Goal: Task Accomplishment & Management: Complete application form

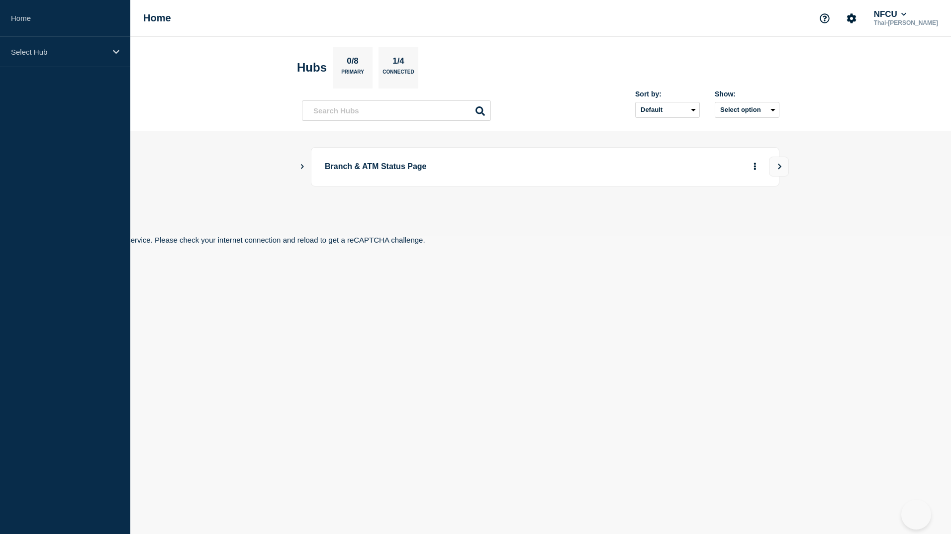
drag, startPoint x: 0, startPoint y: 0, endPoint x: 605, endPoint y: 279, distance: 666.5
click at [605, 279] on body "Home Select Hub Home NFCU Thai-Luan Nguyen Hubs 0/8 Primary 1/4 Connected Sort …" at bounding box center [475, 267] width 951 height 534
click at [538, 317] on body "Home Select Hub Home NFCU Thai-Luan Nguyen Hubs 0/8 Primary 1/4 Connected Sort …" at bounding box center [475, 267] width 951 height 534
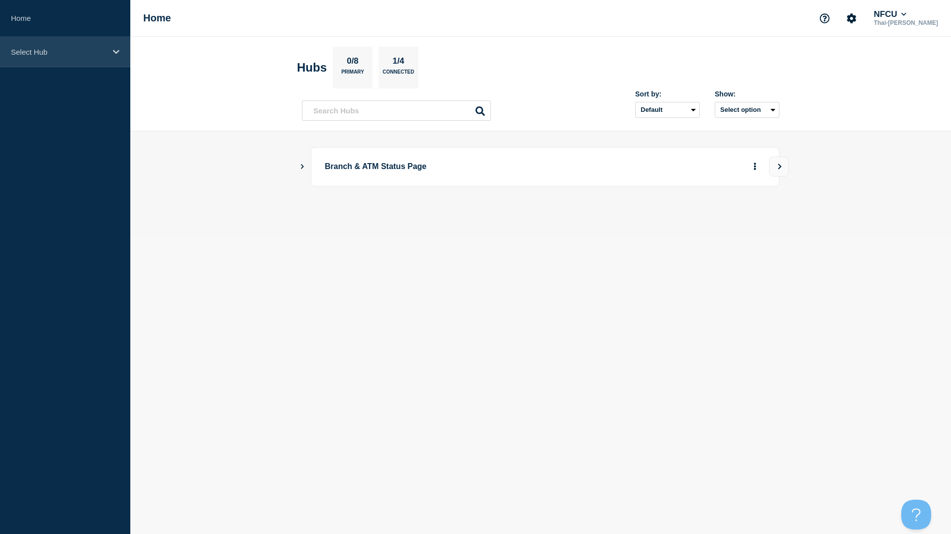
click at [57, 45] on div "Select Hub" at bounding box center [65, 52] width 130 height 30
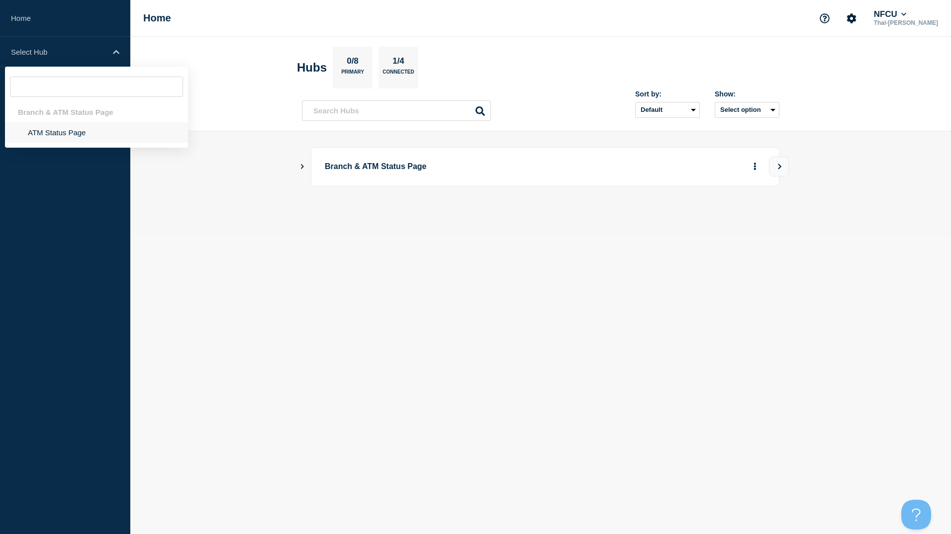
click at [52, 131] on li "ATM Status Page" at bounding box center [96, 132] width 183 height 20
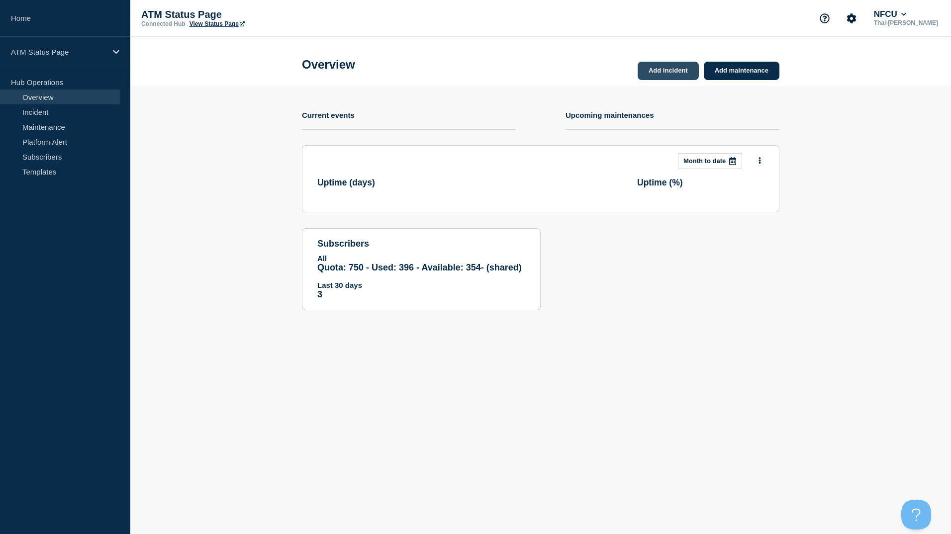
click at [680, 66] on link "Add incident" at bounding box center [668, 71] width 61 height 18
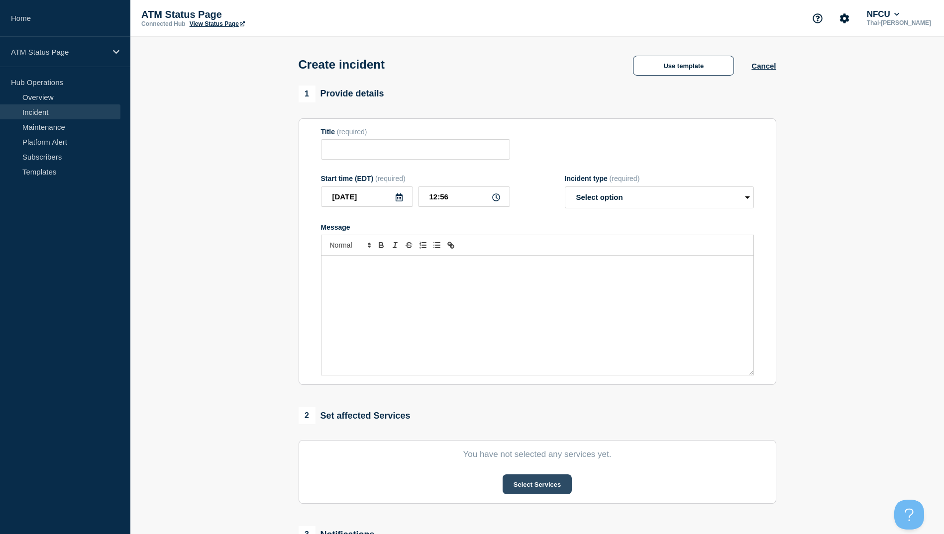
click at [533, 485] on button "Select Services" at bounding box center [536, 485] width 69 height 20
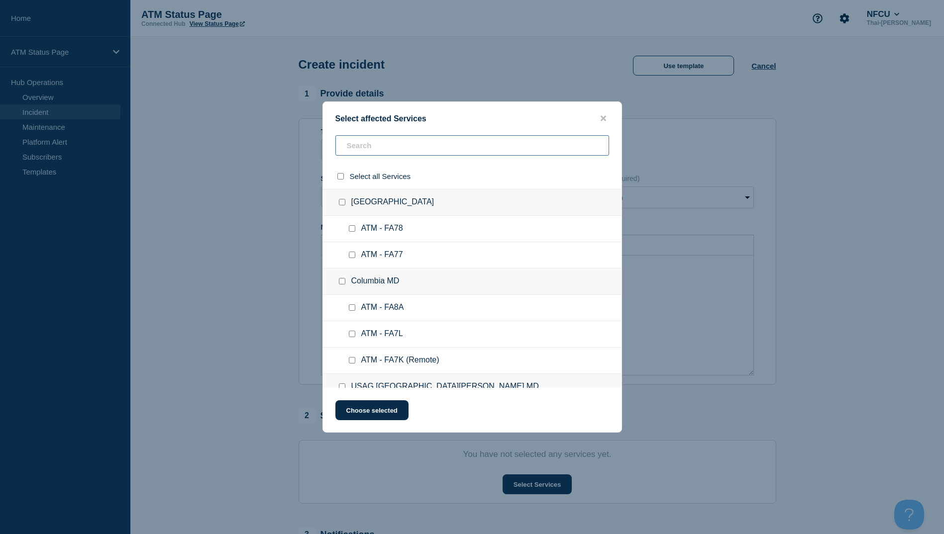
click at [384, 149] on input "text" at bounding box center [472, 145] width 274 height 20
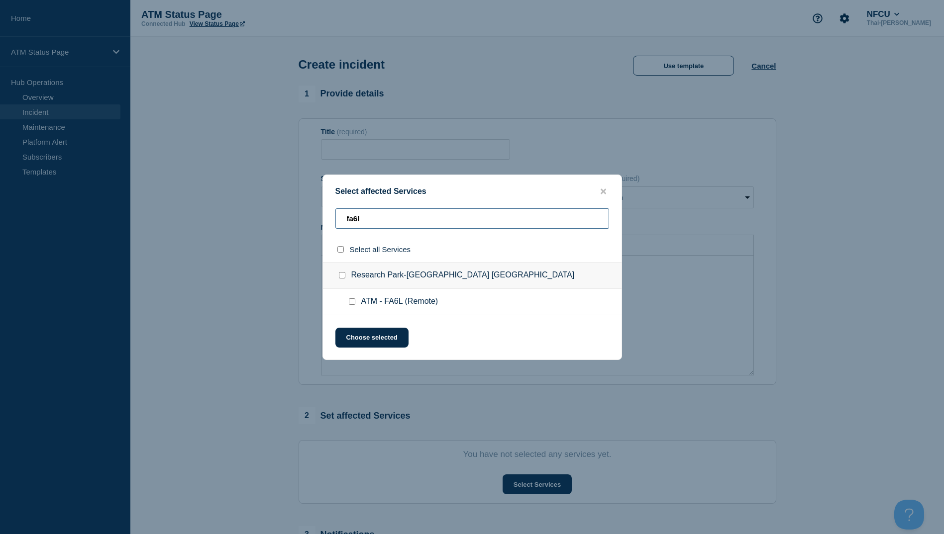
type input "fa6l"
click at [350, 302] on input "ATM - FA6L (Remote) checkbox" at bounding box center [352, 302] width 6 height 6
checkbox input "true"
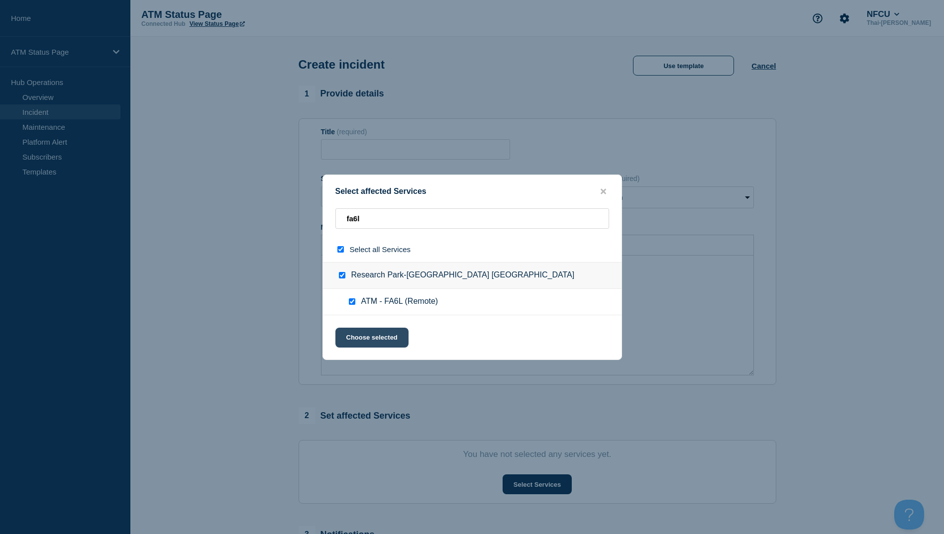
click at [367, 341] on button "Choose selected" at bounding box center [371, 338] width 73 height 20
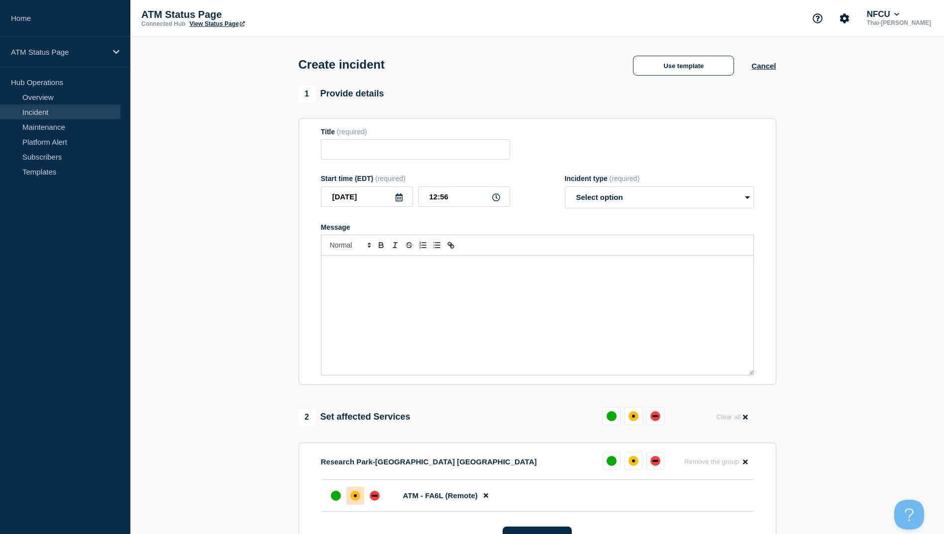
click at [356, 505] on div at bounding box center [355, 496] width 18 height 18
click at [682, 68] on button "Use template" at bounding box center [683, 66] width 101 height 20
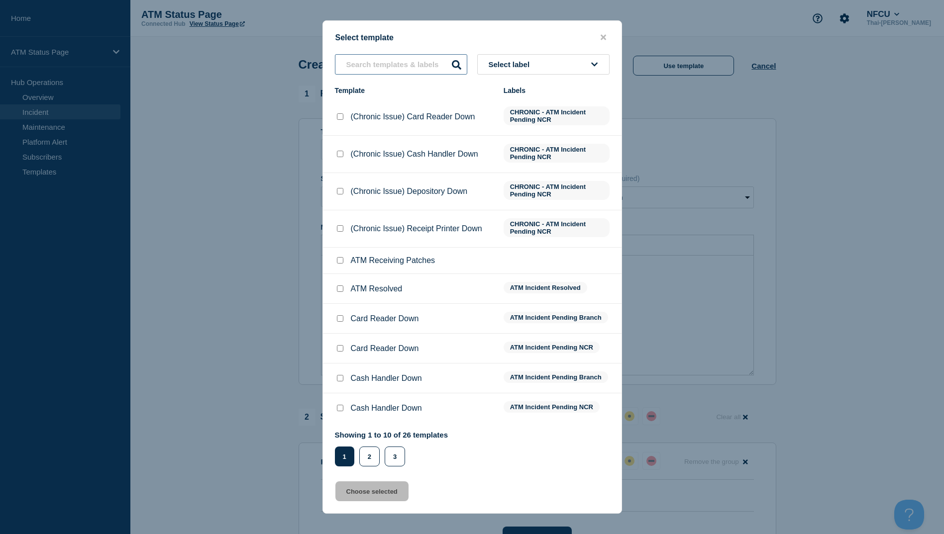
click at [397, 71] on input "text" at bounding box center [401, 64] width 132 height 20
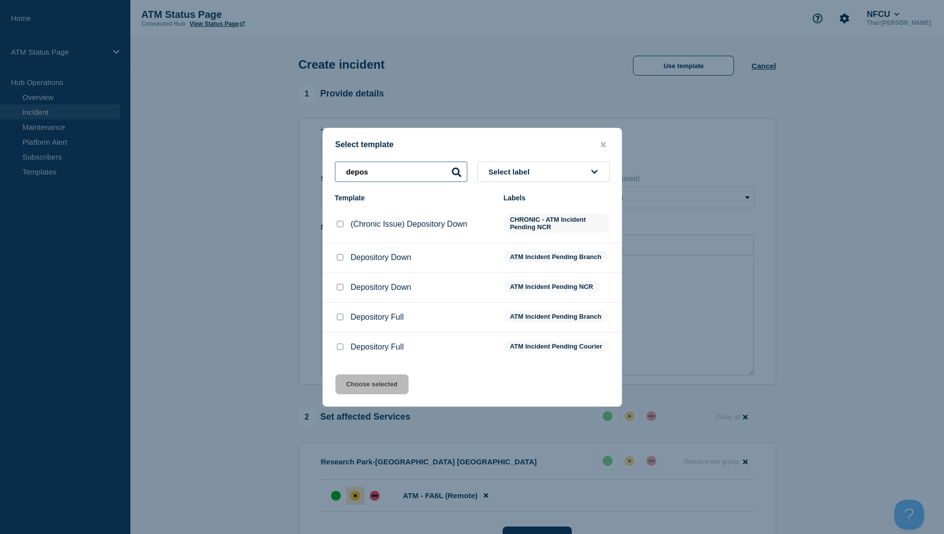
type input "depos"
click at [339, 286] on input "Depository Down checkbox" at bounding box center [340, 287] width 6 height 6
checkbox input "true"
click at [374, 390] on button "Choose selected" at bounding box center [371, 385] width 73 height 20
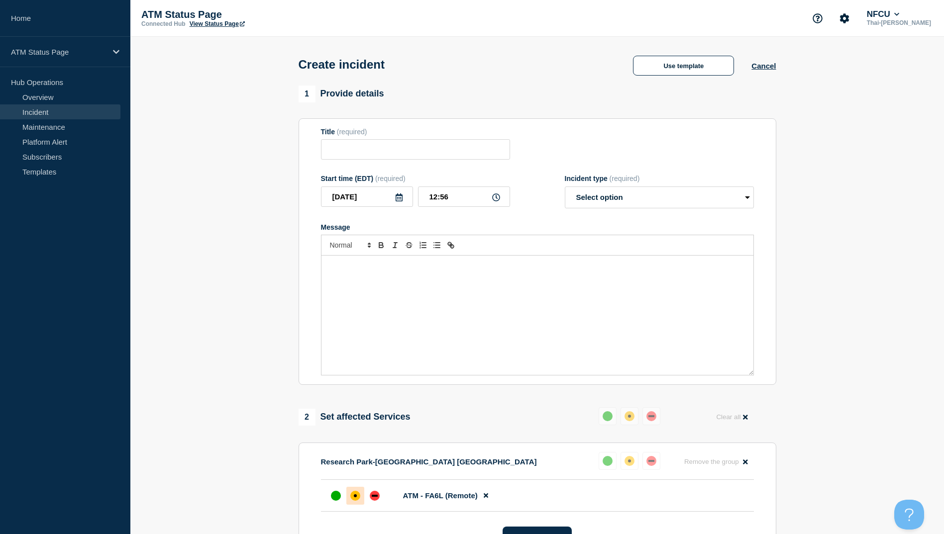
type input "Depository Down"
select select "identified"
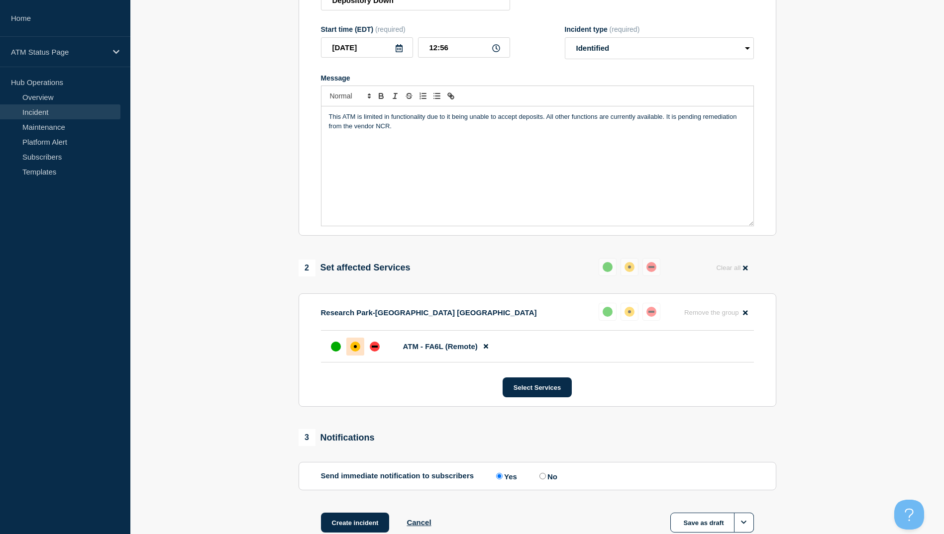
scroll to position [215, 0]
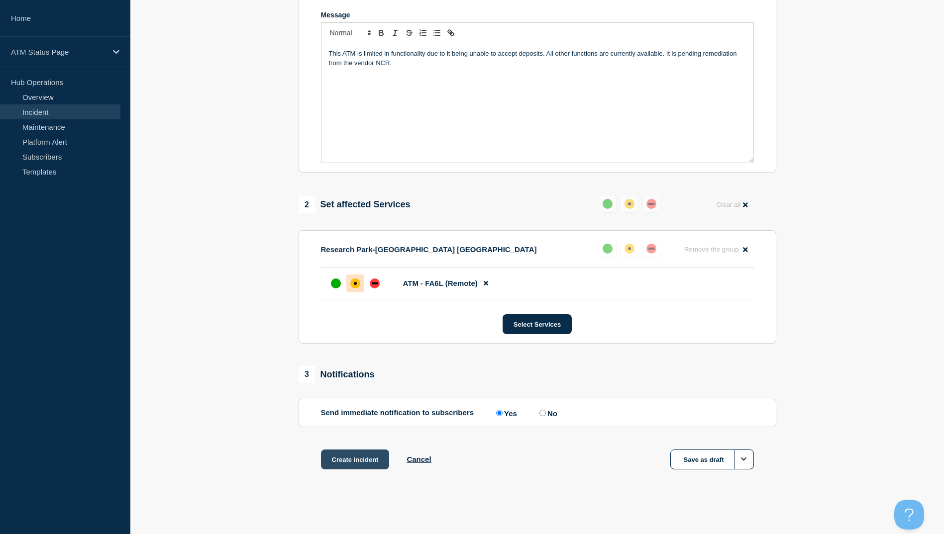
click at [368, 455] on button "Create incident" at bounding box center [355, 460] width 69 height 20
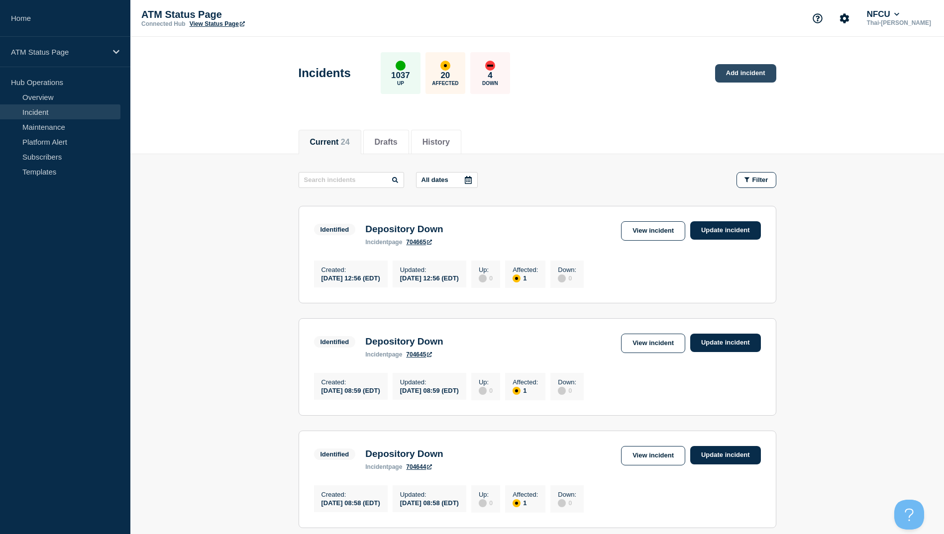
click at [747, 77] on link "Add incident" at bounding box center [745, 73] width 61 height 18
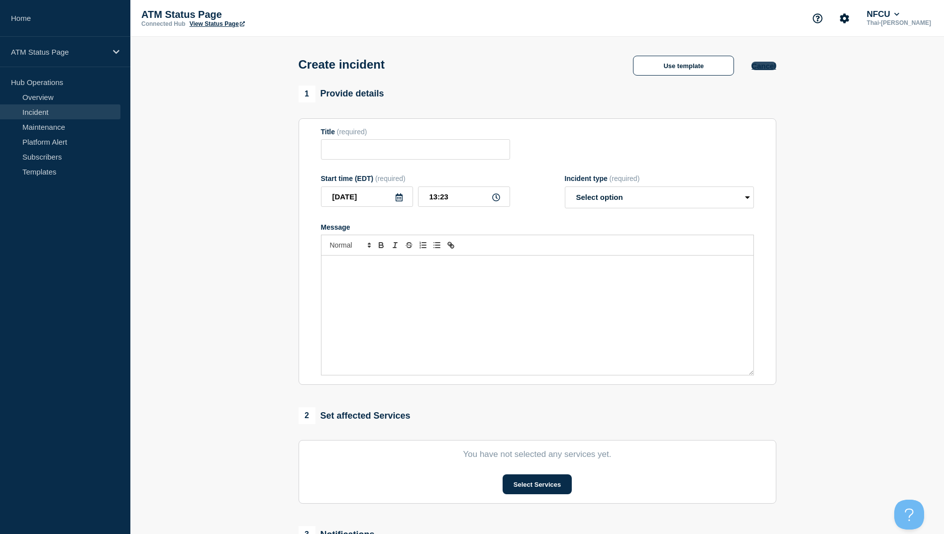
click at [763, 66] on button "Cancel" at bounding box center [763, 66] width 24 height 8
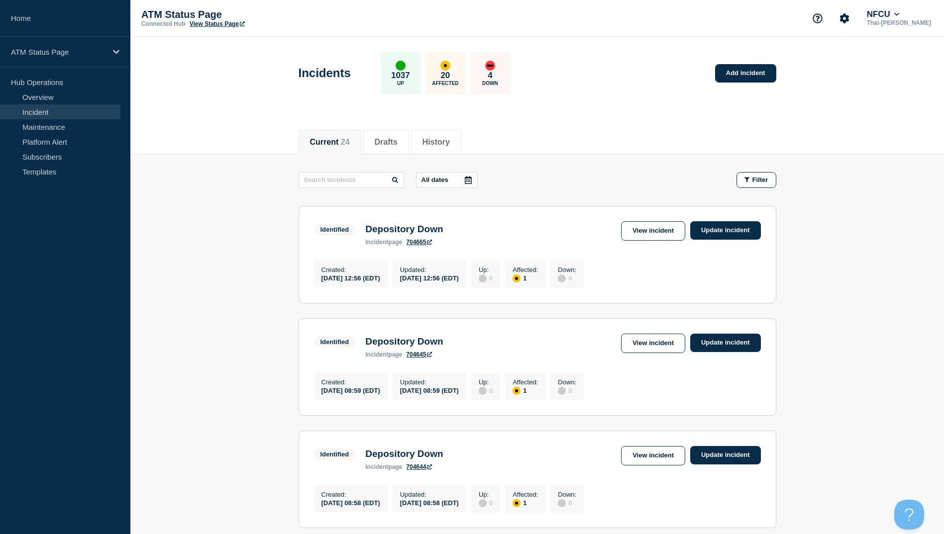
drag, startPoint x: 562, startPoint y: 179, endPoint x: 604, endPoint y: 173, distance: 42.7
click at [562, 179] on div "All dates Filter" at bounding box center [538, 180] width 478 height 16
click at [748, 181] on icon "button" at bounding box center [746, 180] width 5 height 6
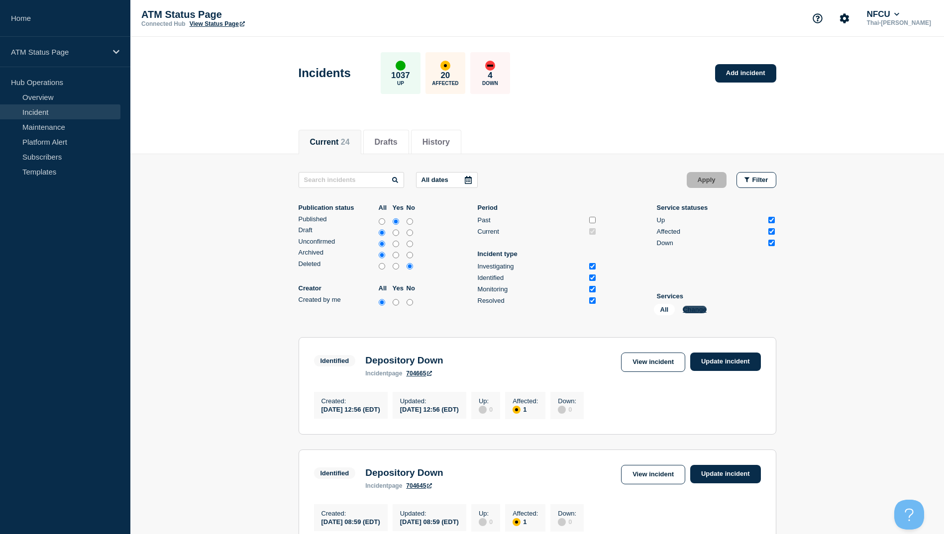
click at [696, 306] on button "Change" at bounding box center [695, 309] width 24 height 7
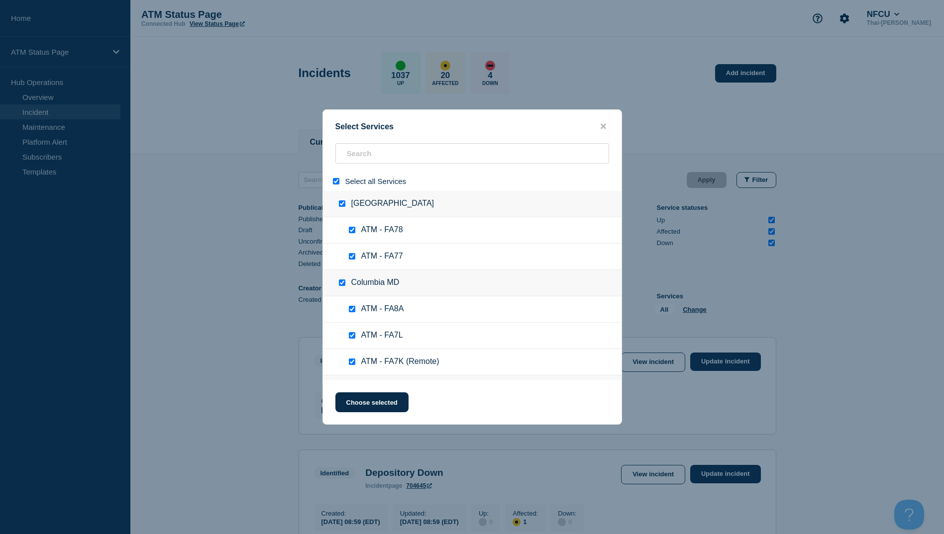
click at [336, 184] on input "select all" at bounding box center [336, 181] width 6 height 6
checkbox input "false"
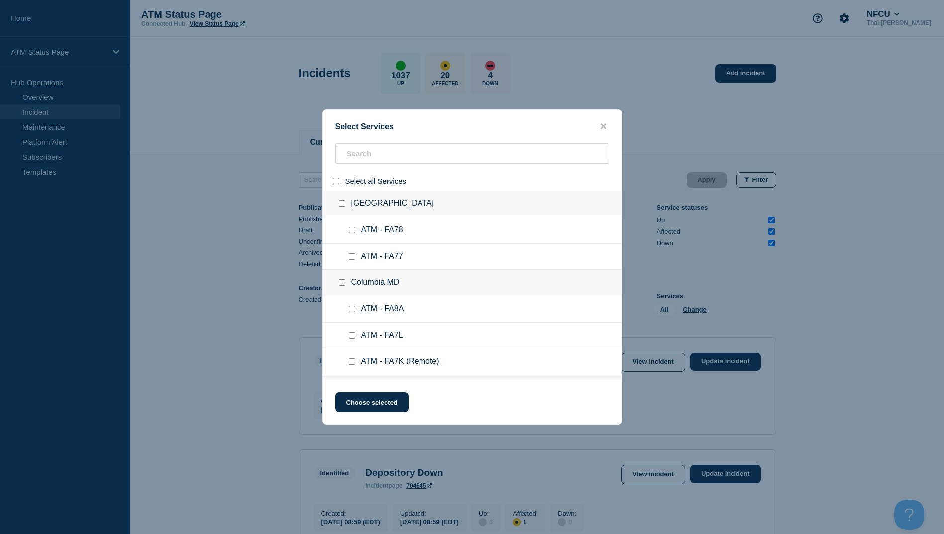
checkbox input "false"
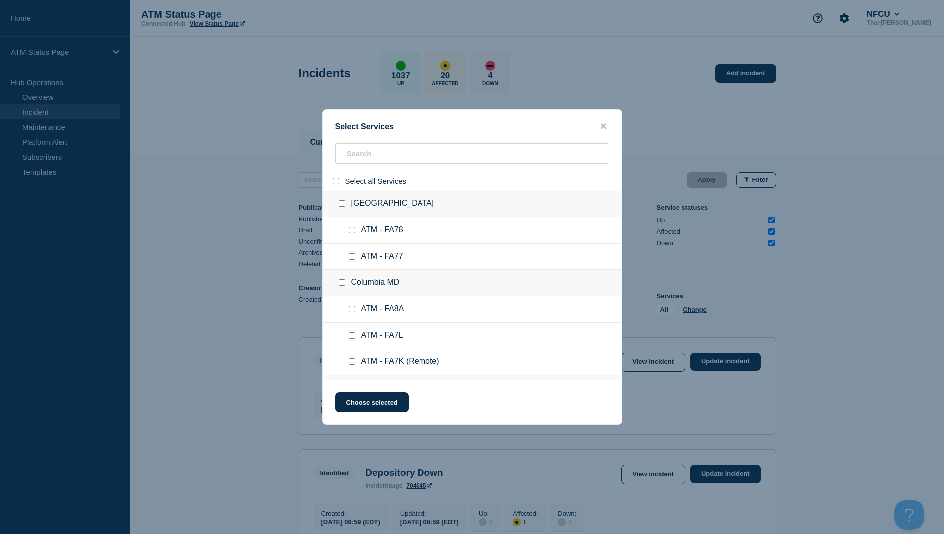
checkbox input "false"
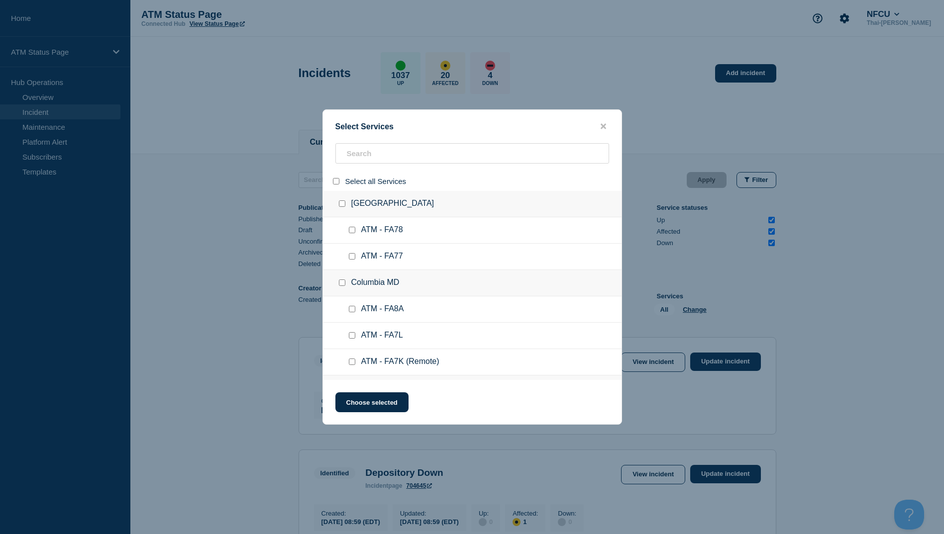
checkbox input "false"
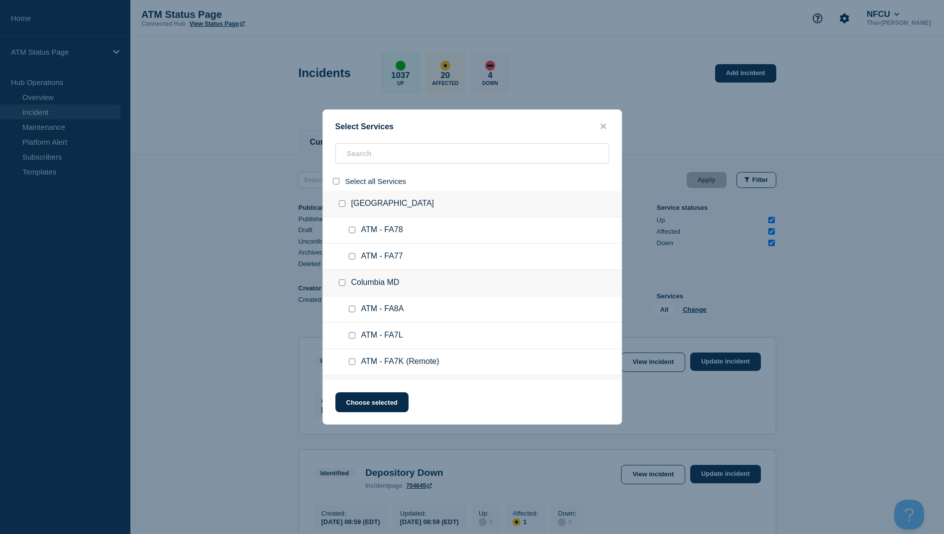
checkbox input "false"
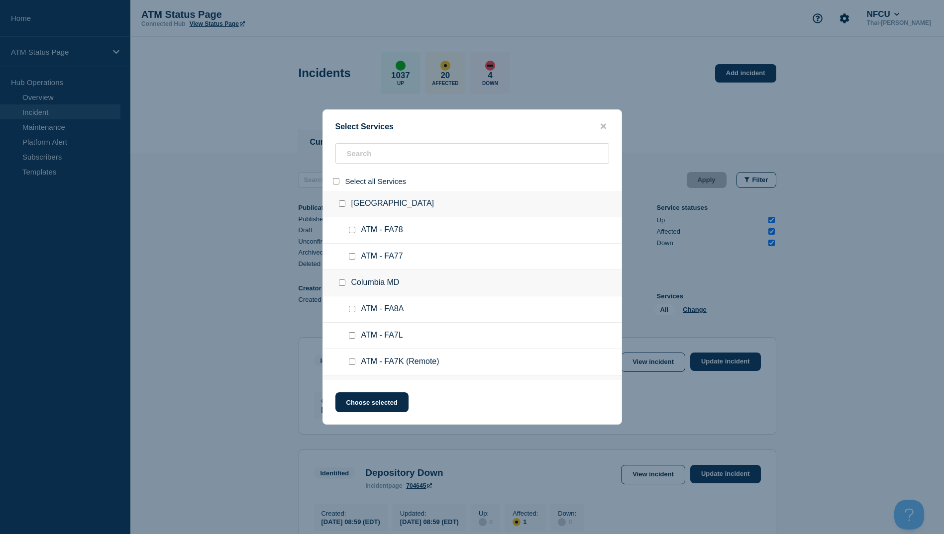
checkbox input "false"
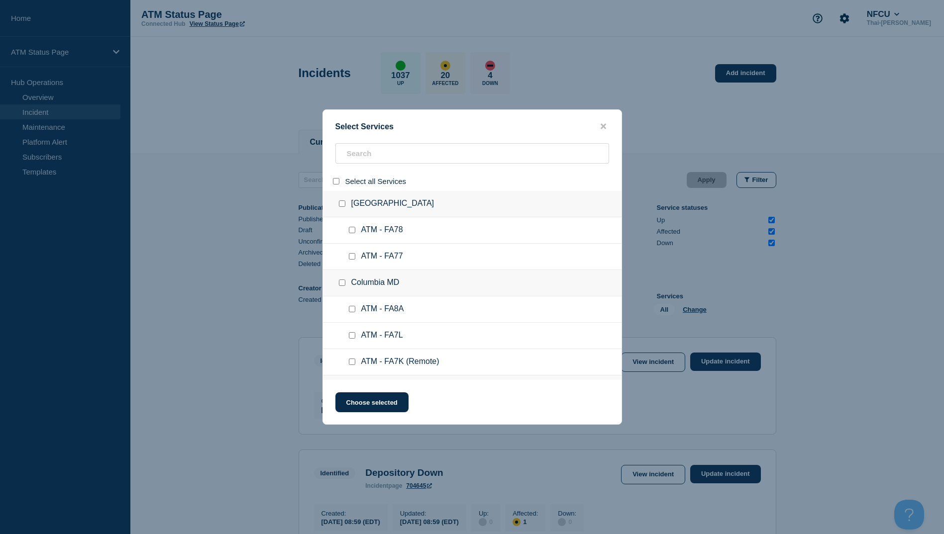
checkbox input "false"
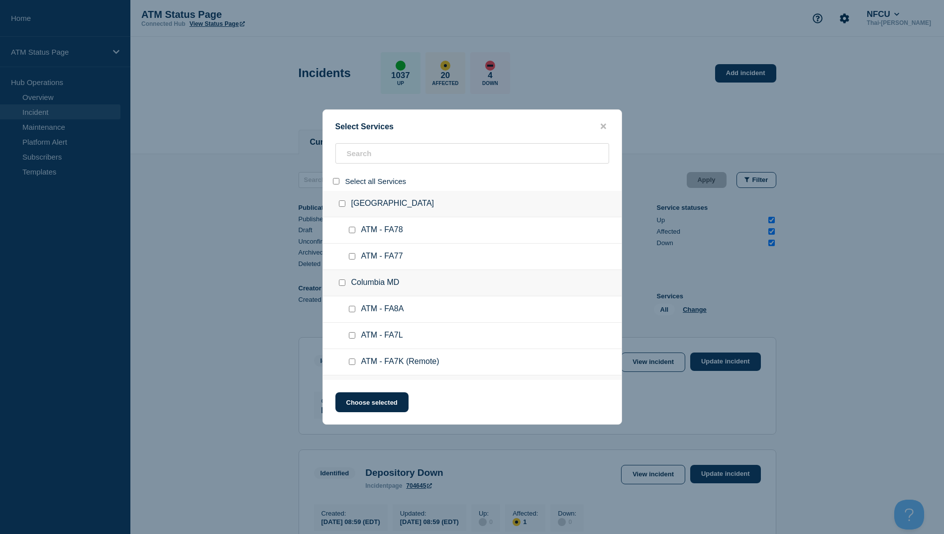
checkbox input "false"
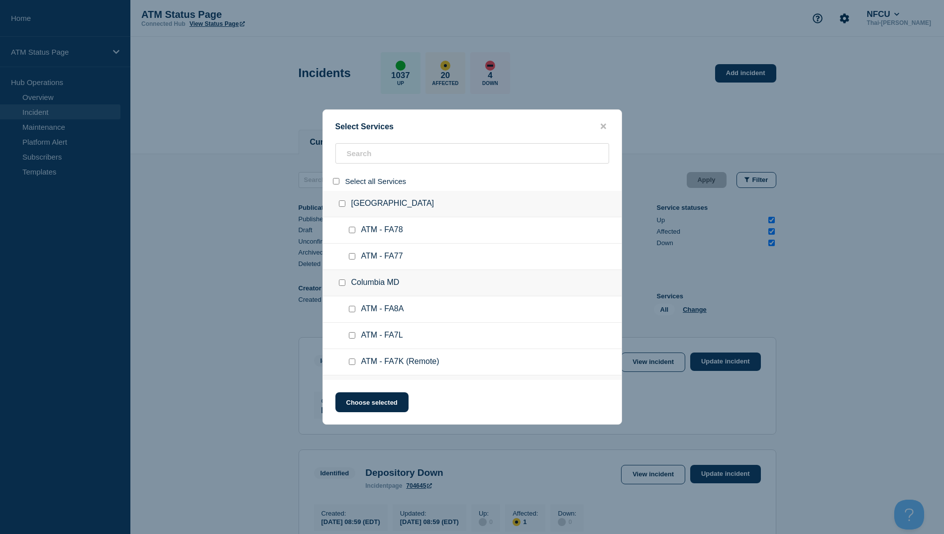
checkbox input "false"
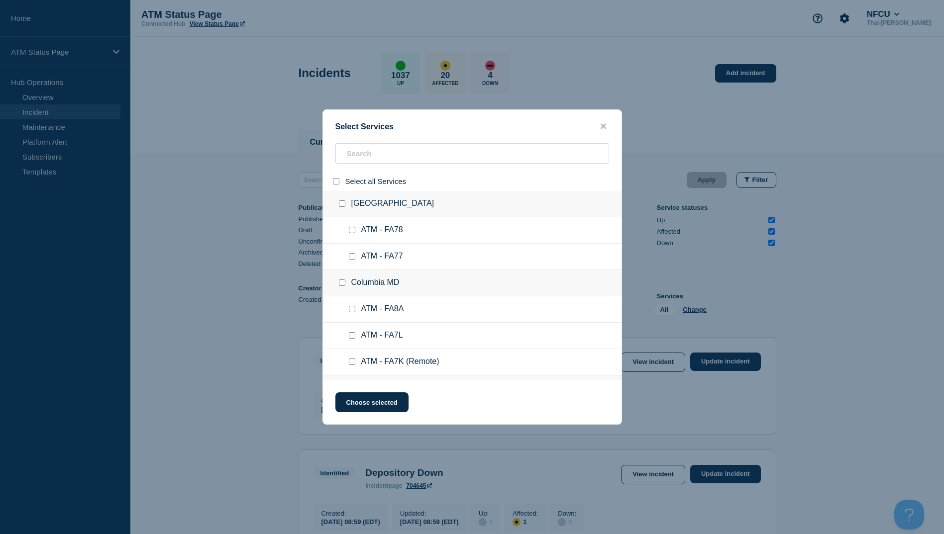
checkbox input "false"
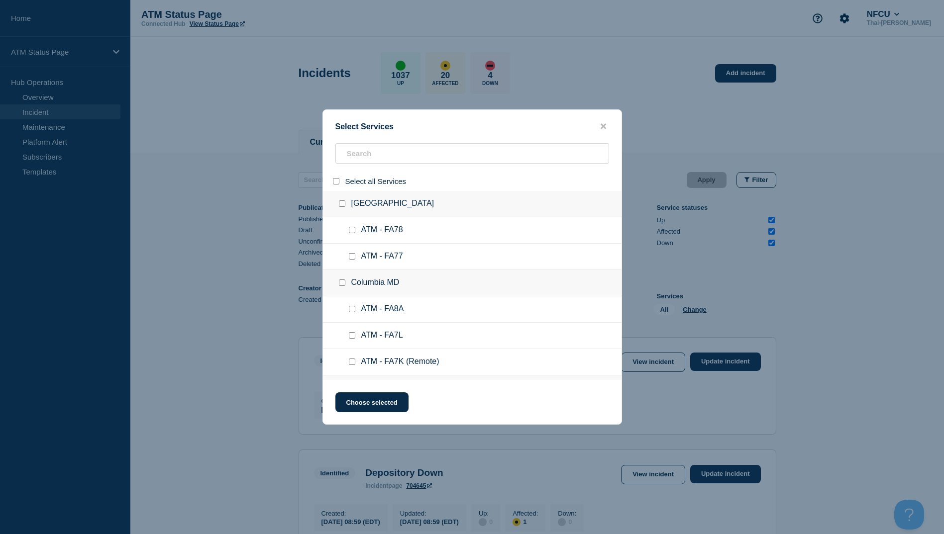
checkbox input "false"
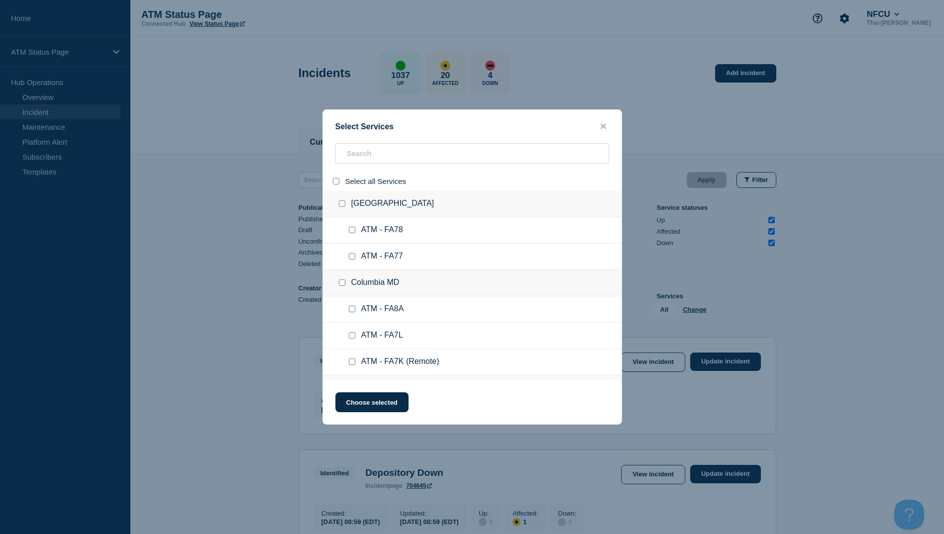
checkbox input "false"
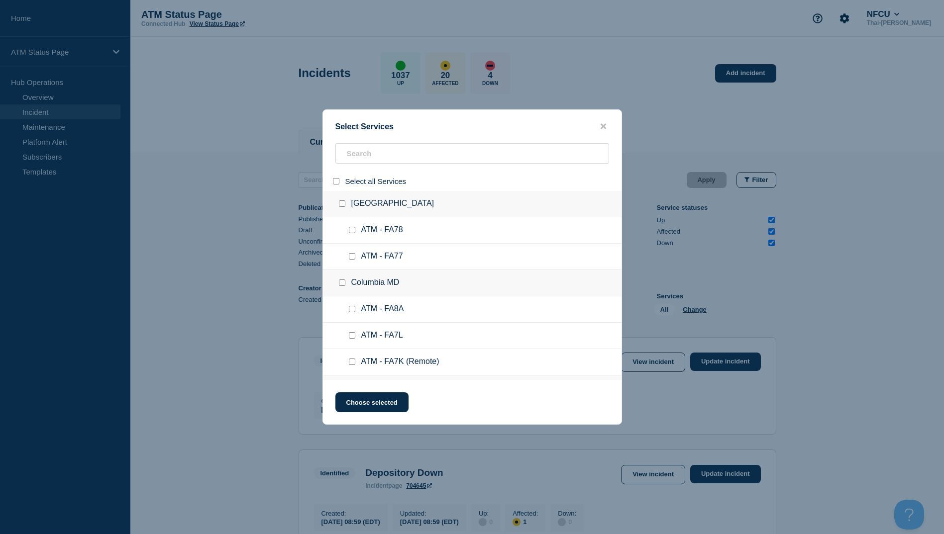
checkbox input "false"
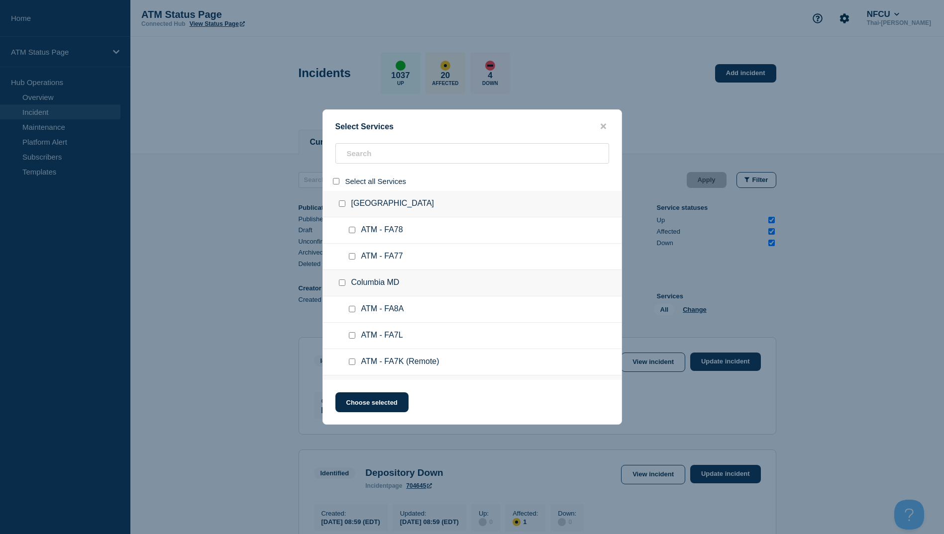
checkbox input "false"
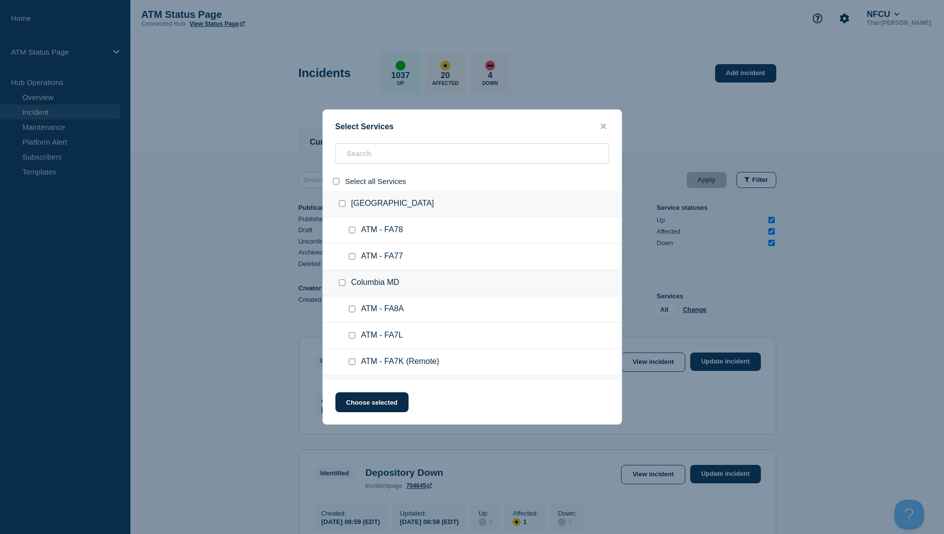
checkbox input "false"
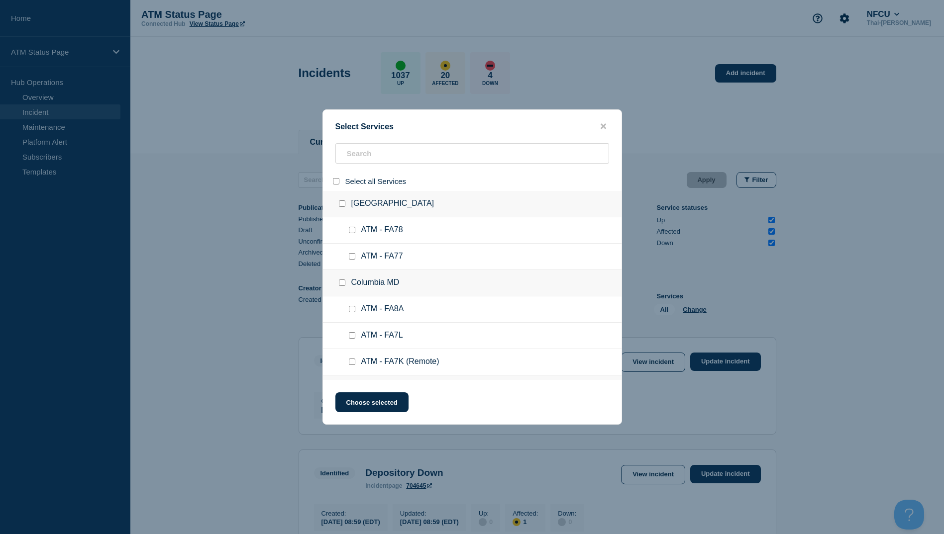
checkbox input "false"
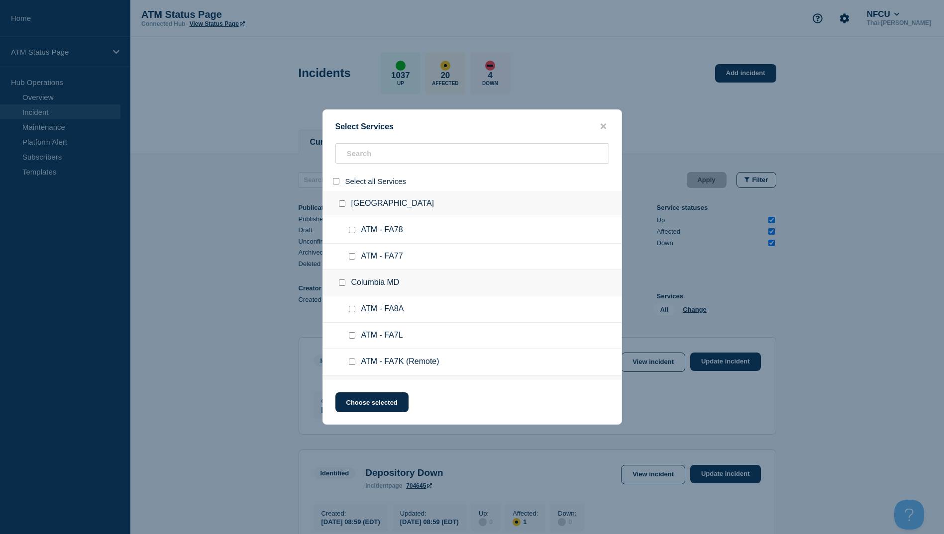
checkbox input "false"
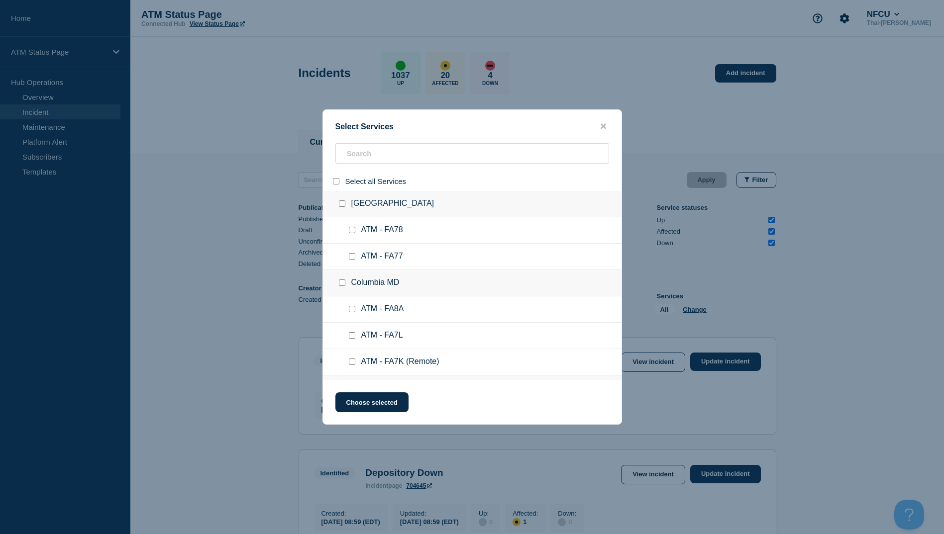
checkbox input "false"
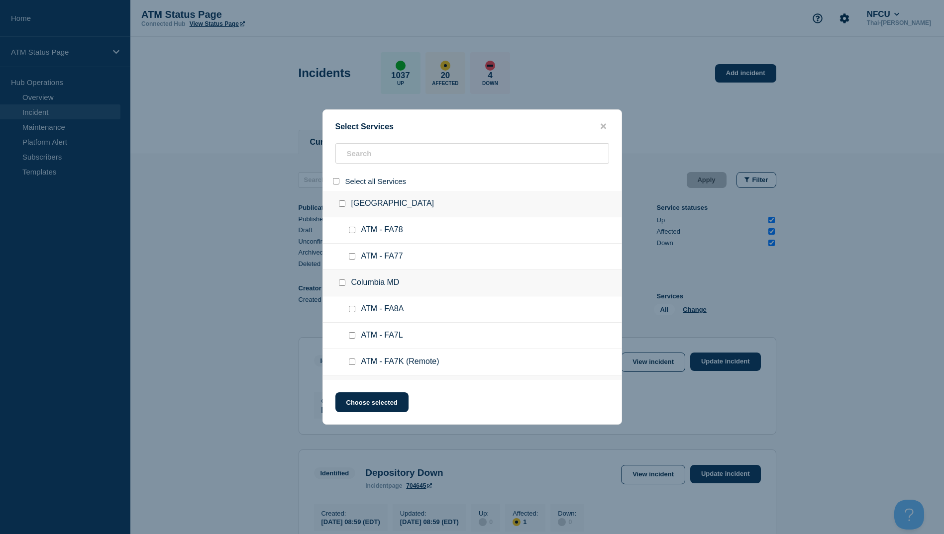
checkbox input "false"
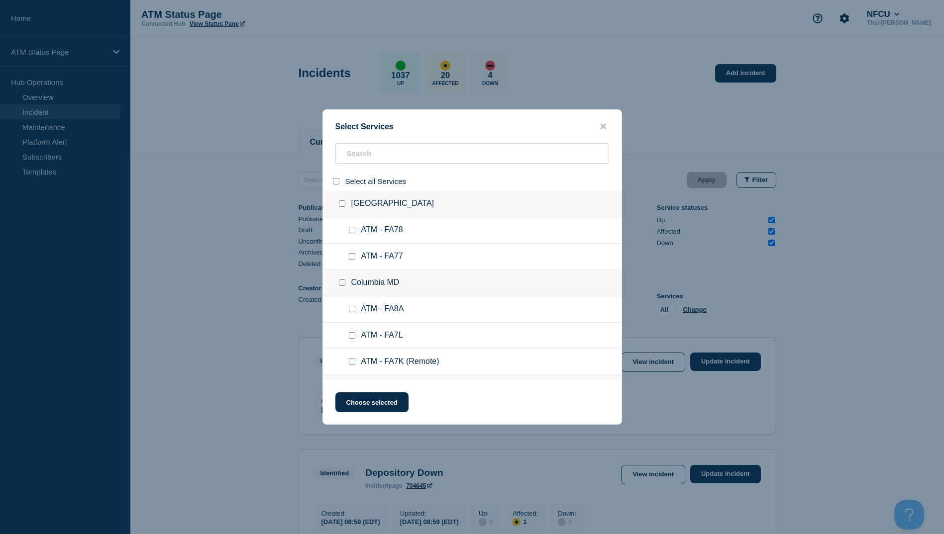
checkbox input "false"
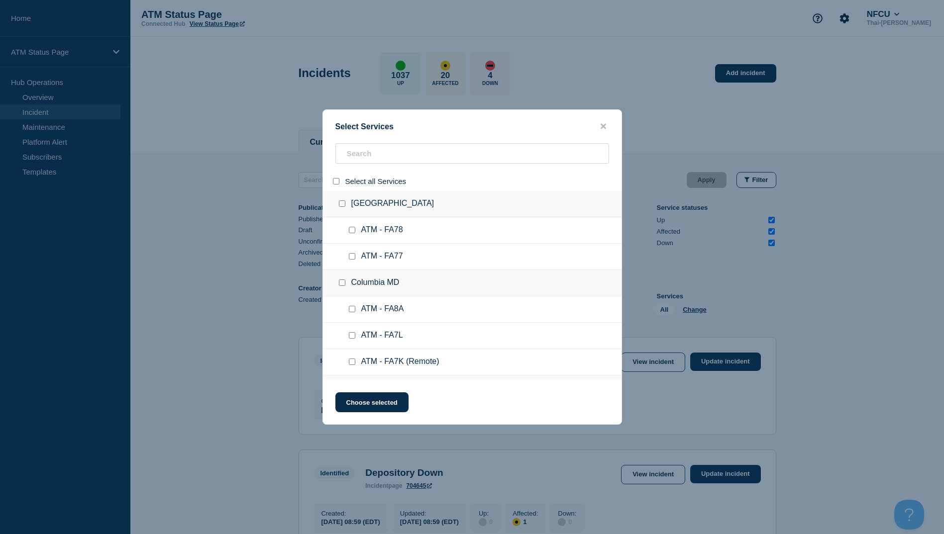
checkbox input "false"
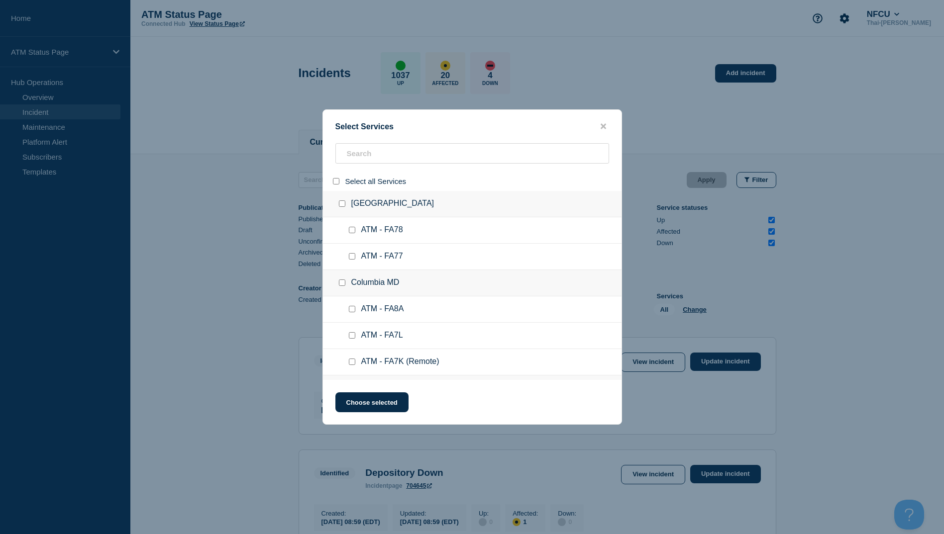
checkbox input "false"
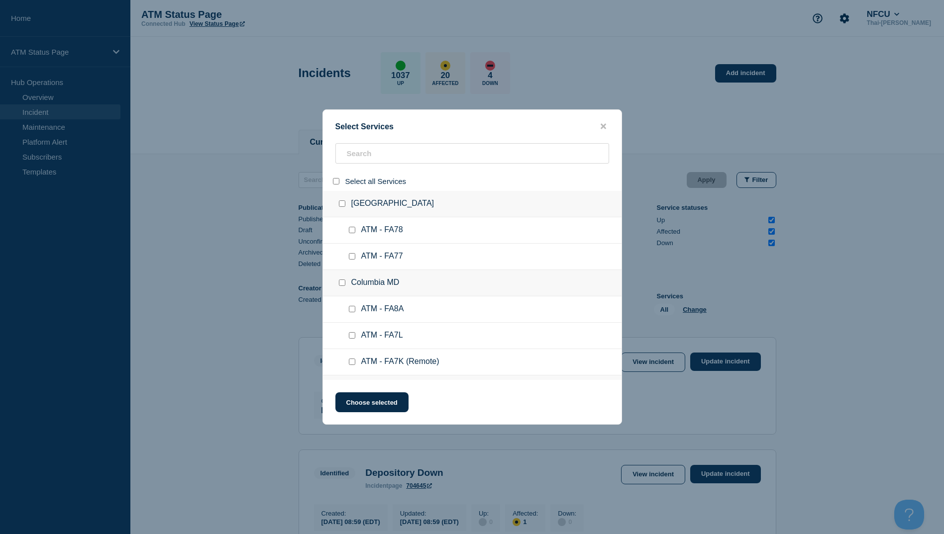
checkbox input "false"
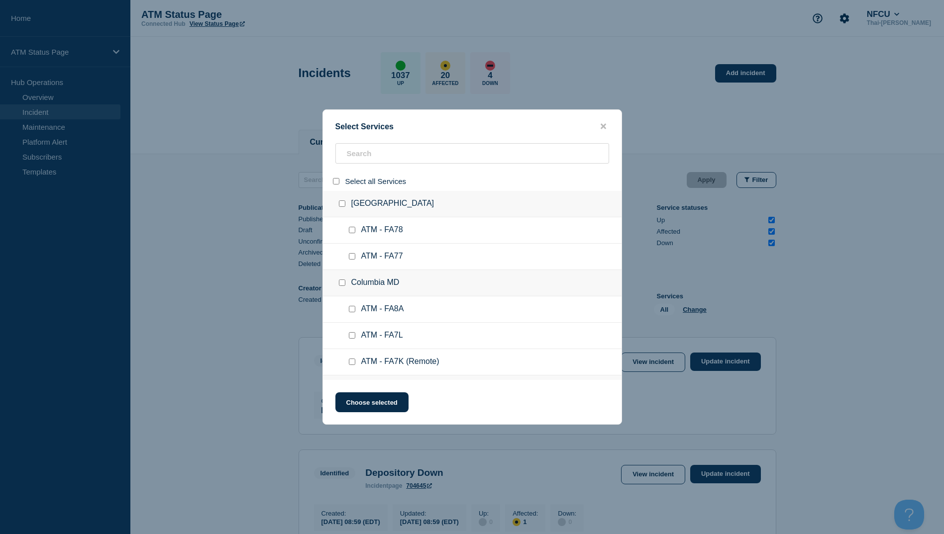
checkbox input "false"
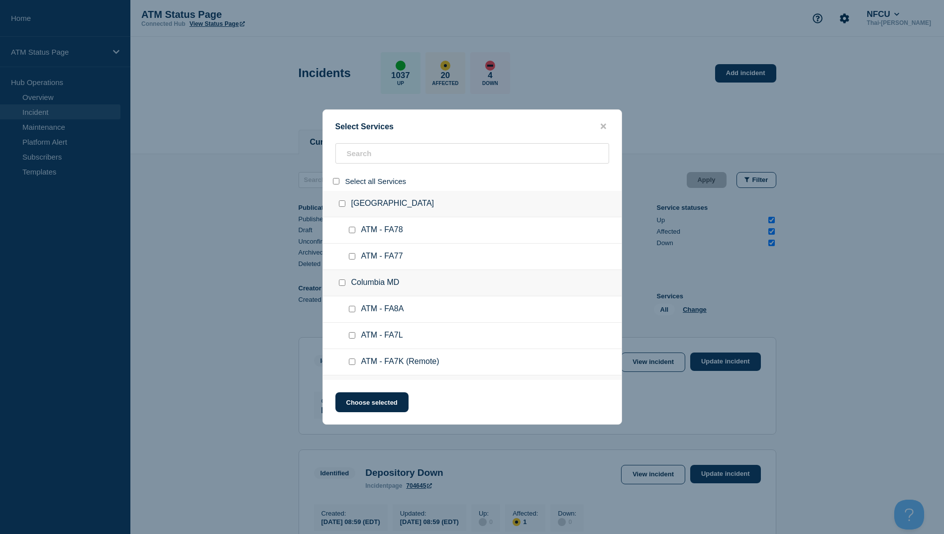
checkbox input "false"
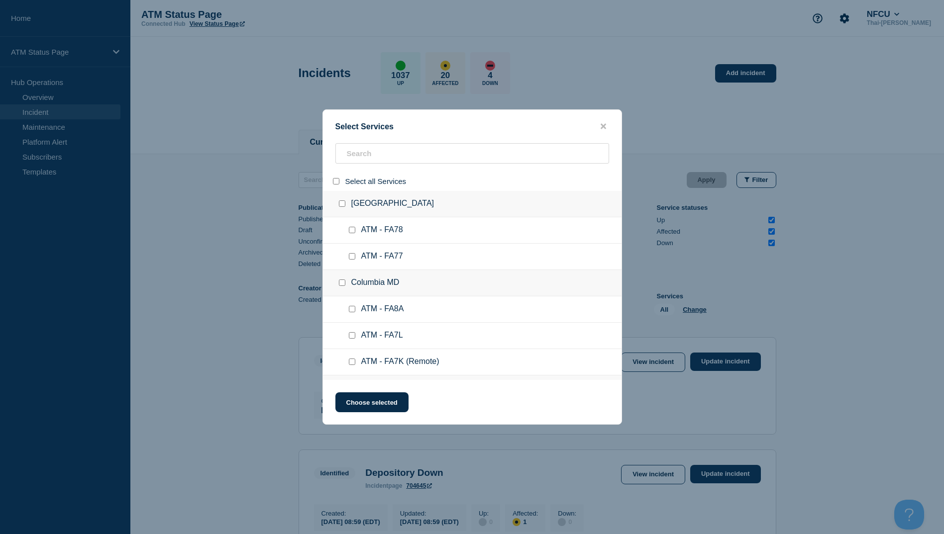
checkbox input "false"
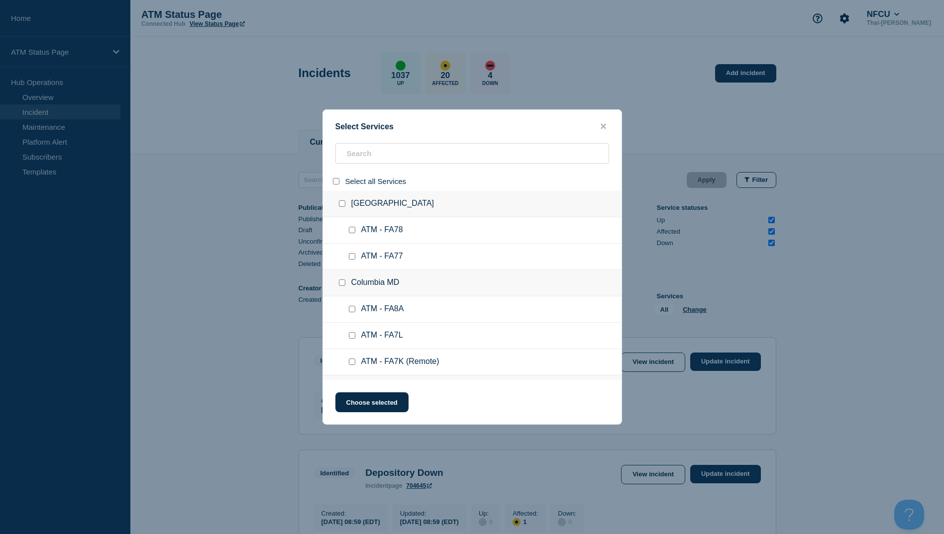
checkbox input "false"
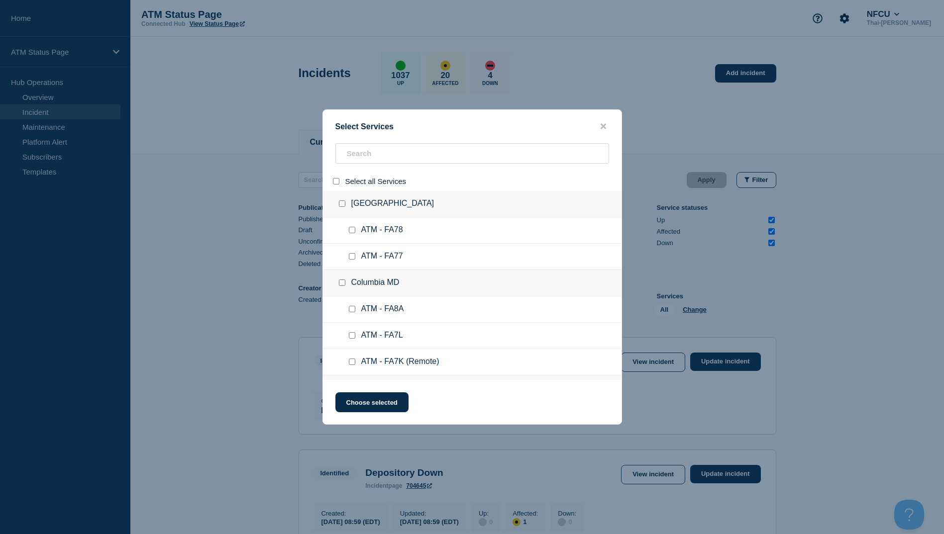
checkbox input "false"
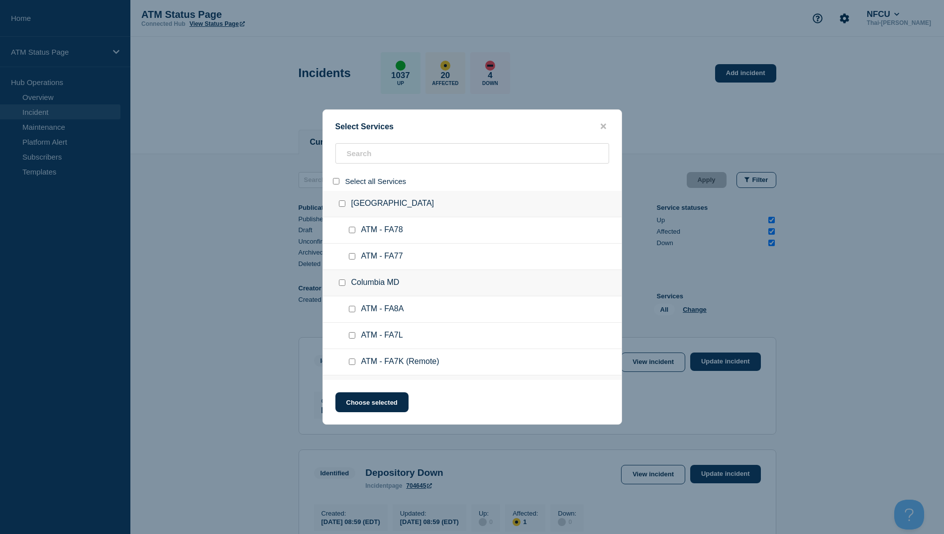
checkbox input "false"
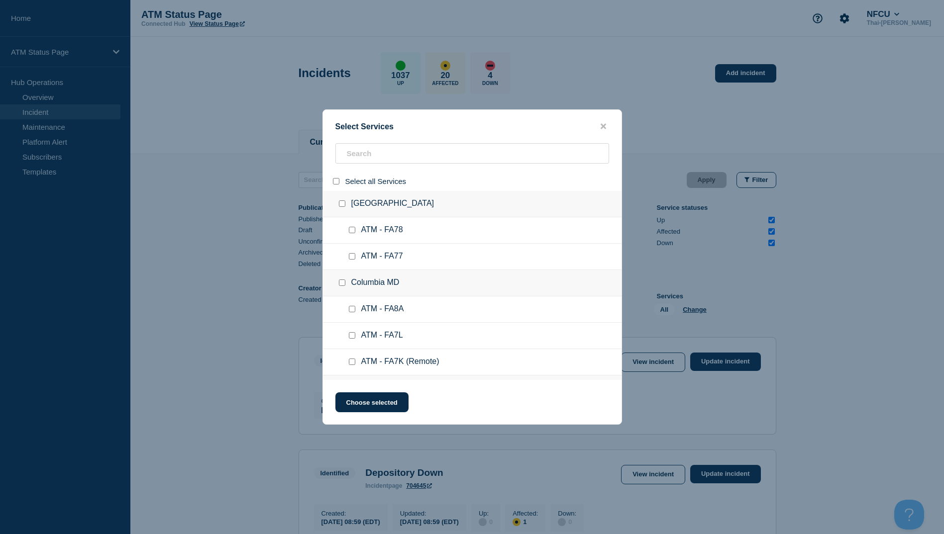
checkbox input "false"
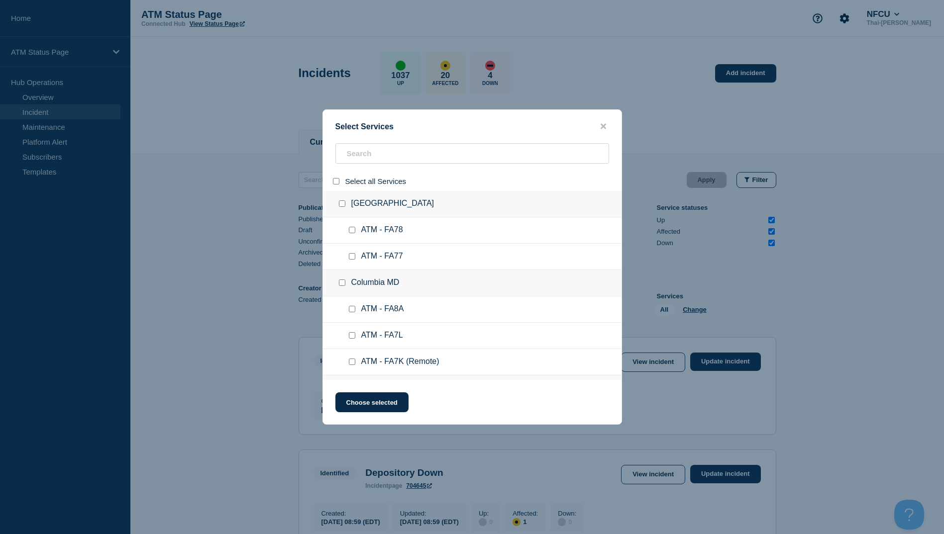
checkbox input "false"
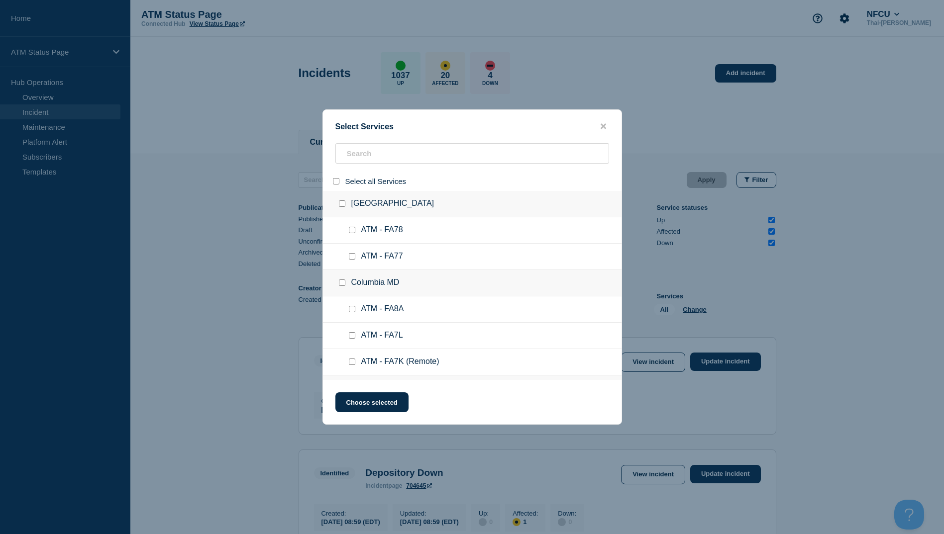
checkbox input "false"
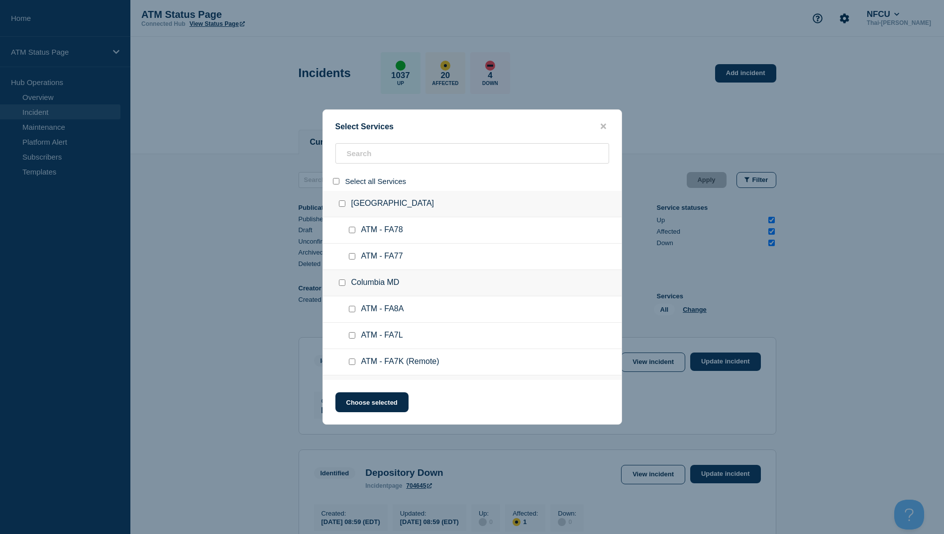
checkbox input "false"
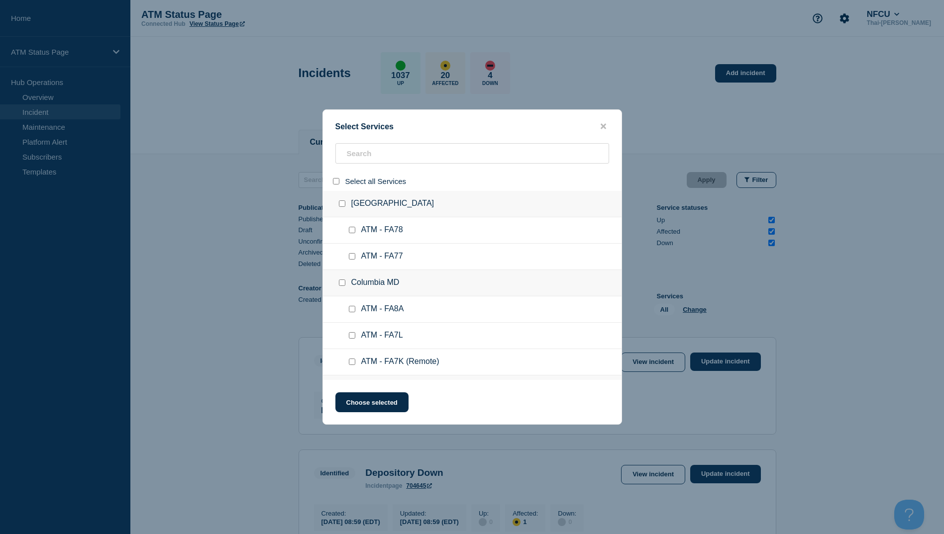
checkbox input "false"
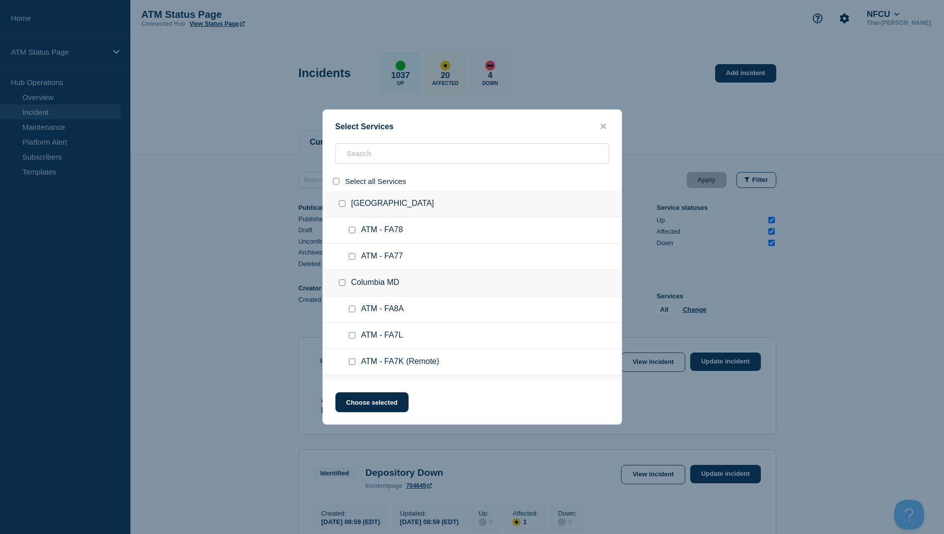
checkbox input "false"
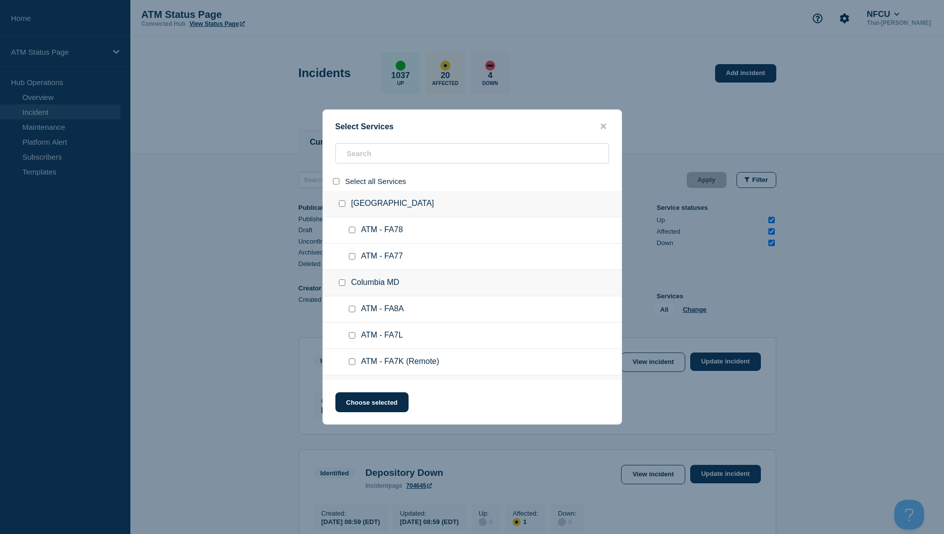
checkbox input "false"
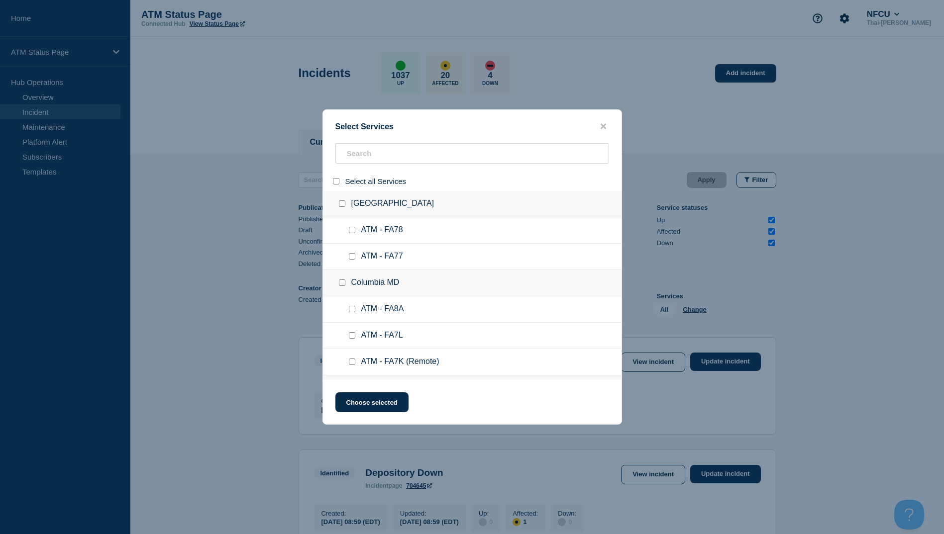
checkbox input "false"
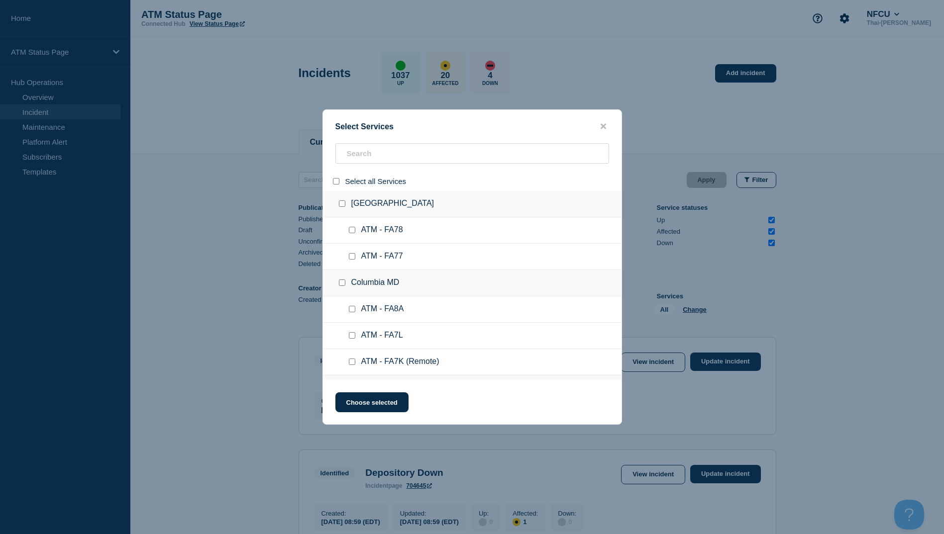
checkbox input "false"
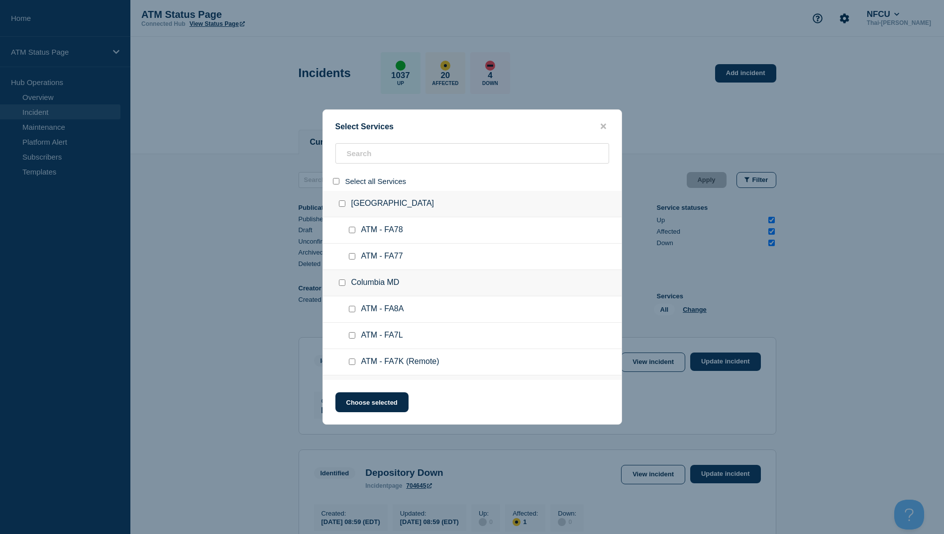
checkbox input "false"
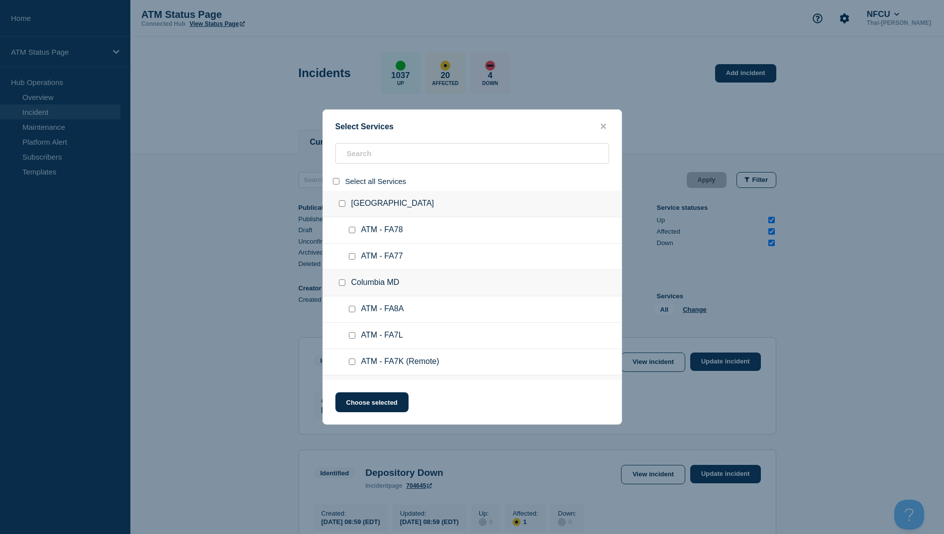
checkbox input "false"
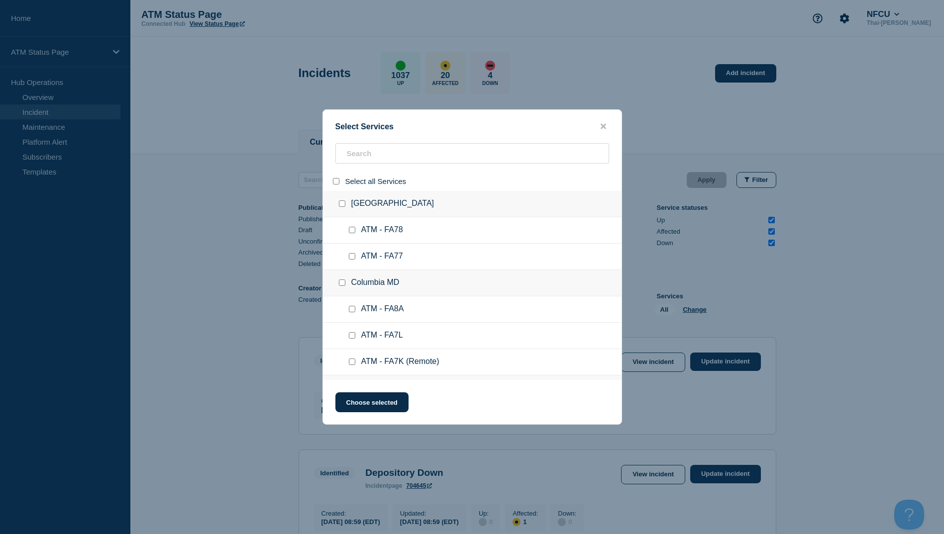
checkbox input "false"
click at [356, 161] on input "search" at bounding box center [472, 153] width 274 height 20
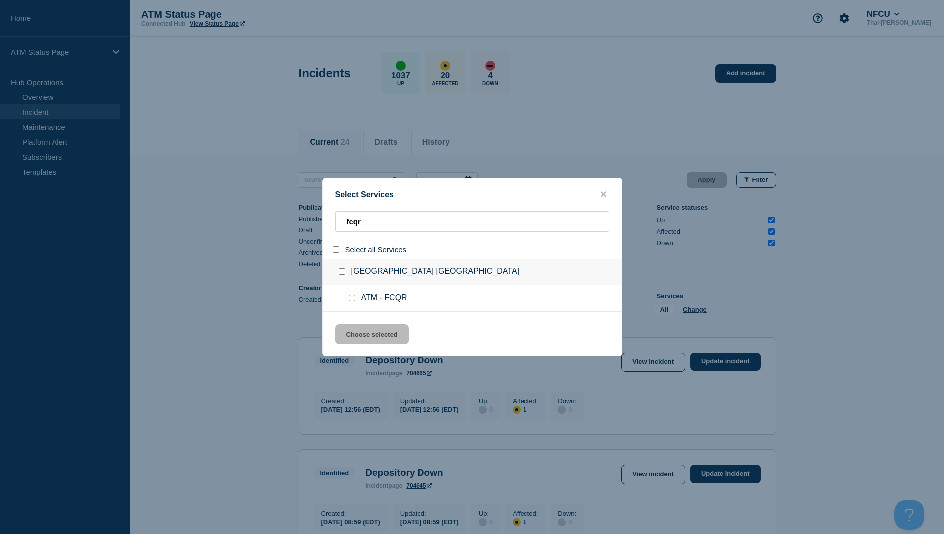
click at [352, 299] on input "service: ATM - FCQR" at bounding box center [352, 298] width 6 height 6
click at [376, 331] on button "Choose selected" at bounding box center [371, 334] width 73 height 20
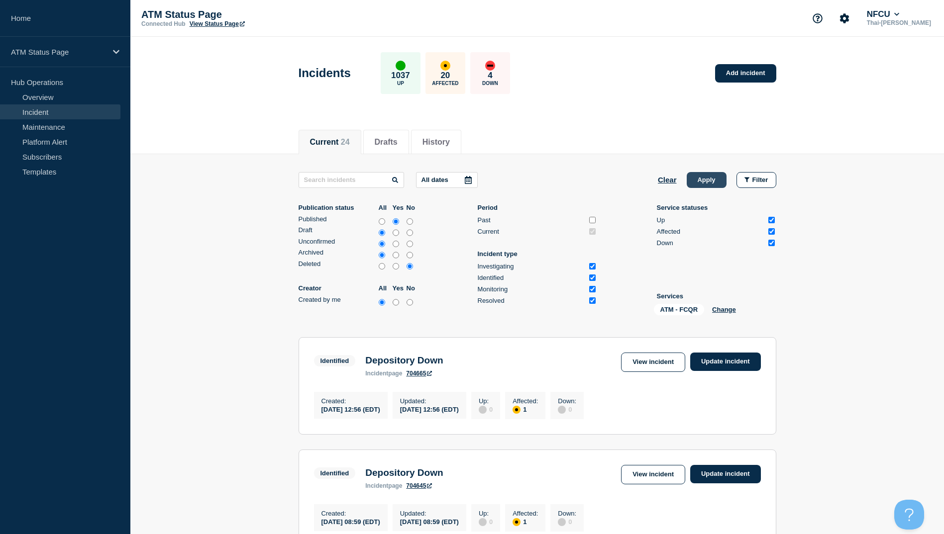
click at [708, 184] on button "Apply" at bounding box center [707, 180] width 40 height 16
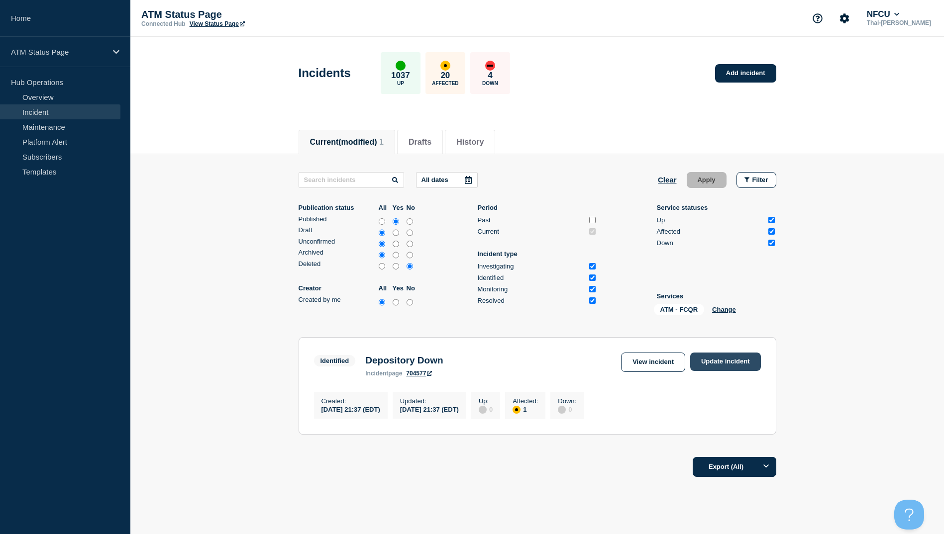
click at [715, 358] on link "Update incident" at bounding box center [725, 362] width 71 height 18
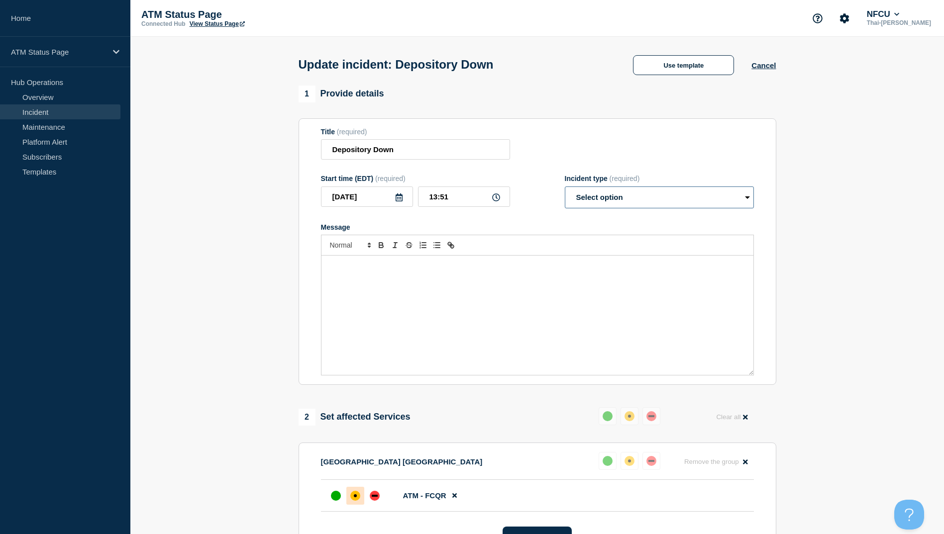
click at [576, 197] on select "Select option Investigating Identified Monitoring Resolved" at bounding box center [659, 198] width 189 height 22
click at [565, 189] on select "Select option Investigating Identified Monitoring Resolved" at bounding box center [659, 198] width 189 height 22
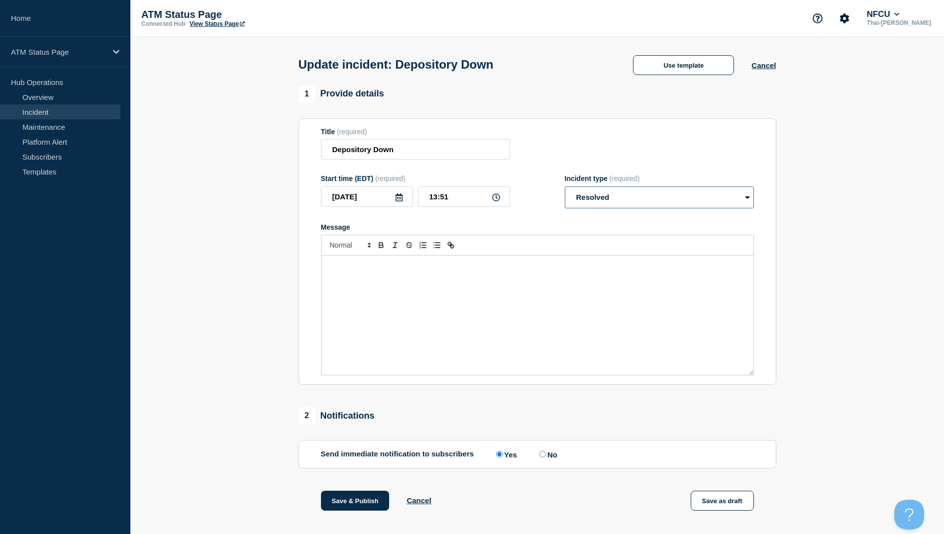
scroll to position [102, 0]
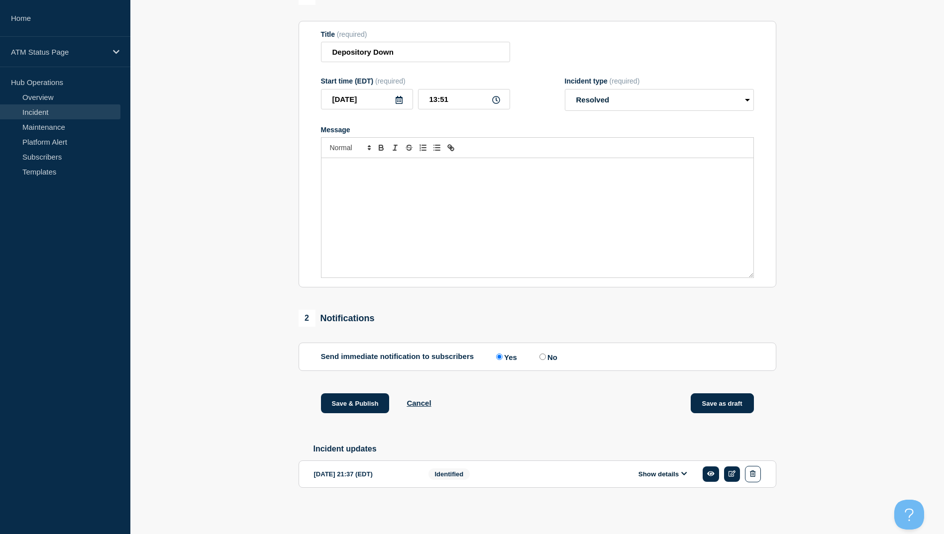
click at [722, 407] on button "Save as draft" at bounding box center [722, 404] width 63 height 20
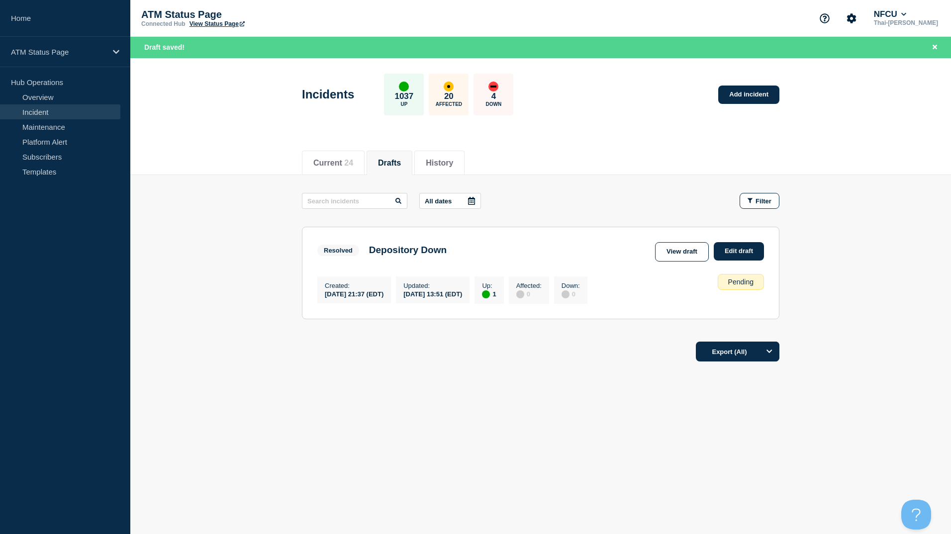
drag, startPoint x: 678, startPoint y: 59, endPoint x: 575, endPoint y: 117, distance: 119.0
click at [575, 117] on div "Incidents 1037 Up 20 Affected 4 Down Add incident" at bounding box center [541, 91] width 500 height 61
click at [184, 23] on div "ATM Status Page Connected Hub View Status Page" at bounding box center [240, 18] width 199 height 18
click at [740, 99] on link "Add incident" at bounding box center [748, 95] width 61 height 18
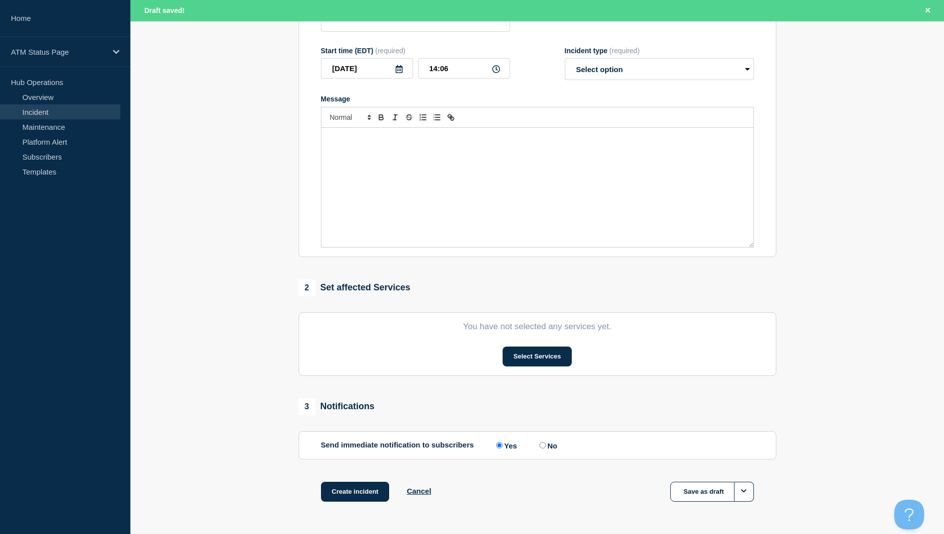
scroll to position [184, 0]
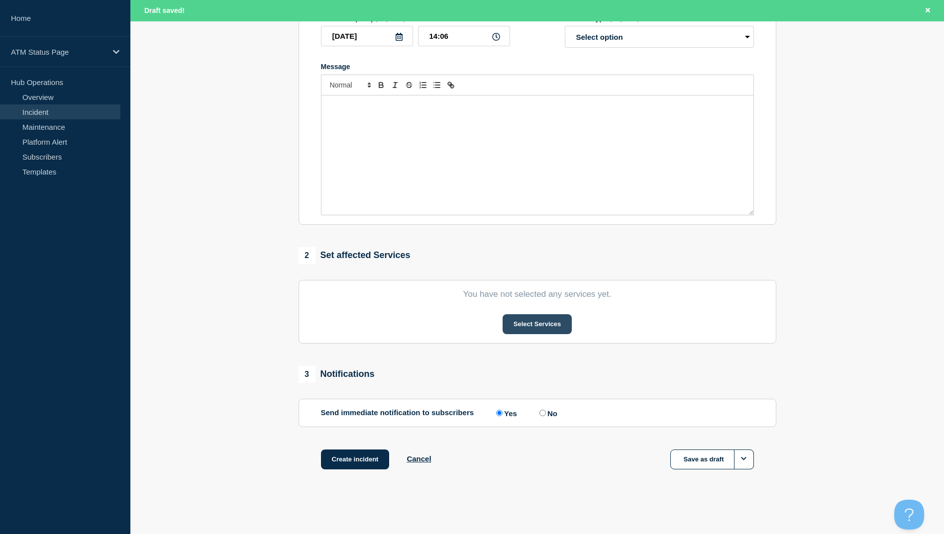
click at [546, 324] on button "Select Services" at bounding box center [536, 324] width 69 height 20
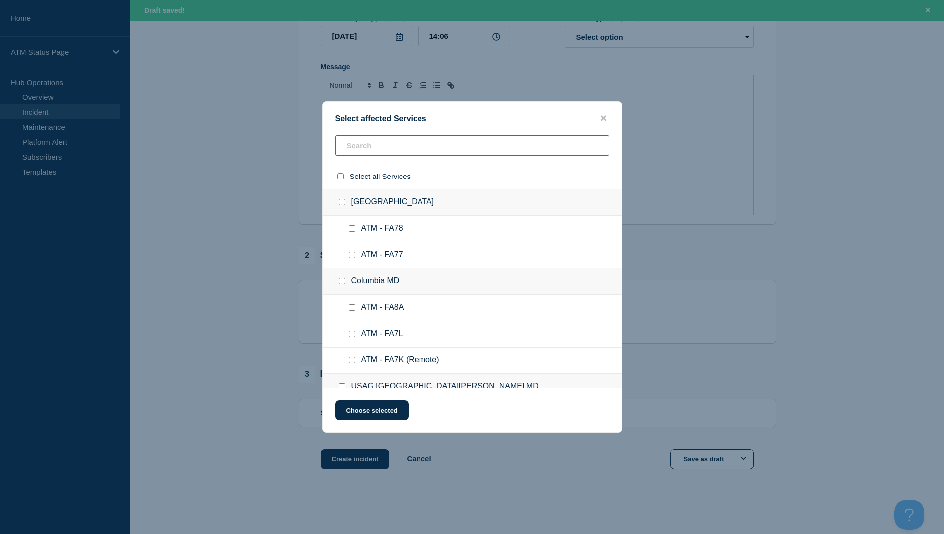
click at [400, 139] on input "text" at bounding box center [472, 145] width 274 height 20
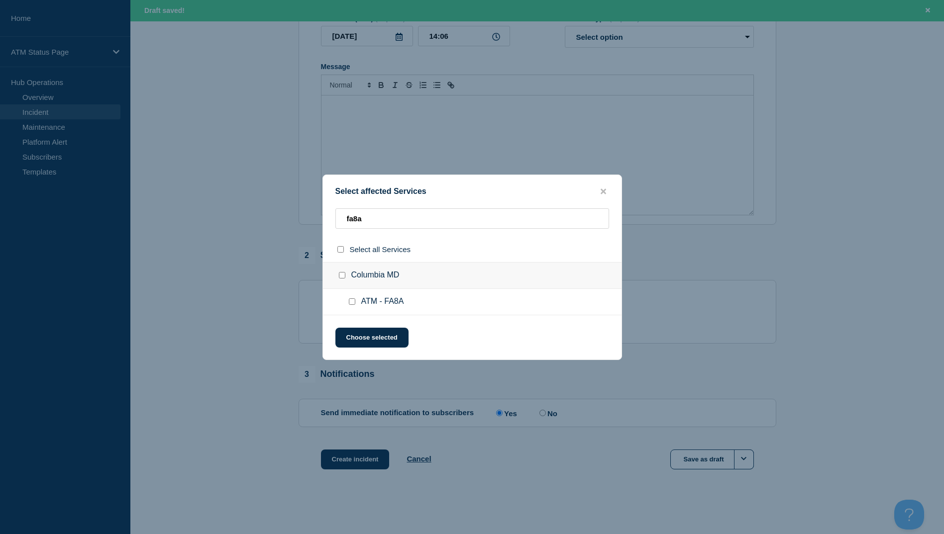
click at [354, 305] on input "ATM - FA8A checkbox" at bounding box center [352, 302] width 6 height 6
click at [370, 340] on button "Choose selected" at bounding box center [371, 338] width 73 height 20
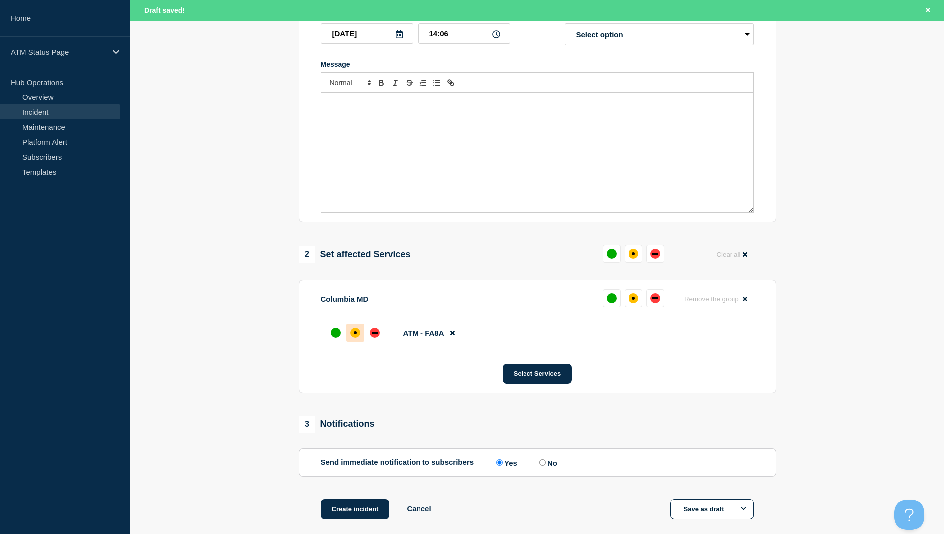
click at [360, 338] on div at bounding box center [355, 333] width 18 height 18
click at [375, 334] on div "down" at bounding box center [375, 333] width 6 height 2
click at [374, 334] on div "down" at bounding box center [375, 333] width 6 height 2
